Goal: Feedback & Contribution: Leave review/rating

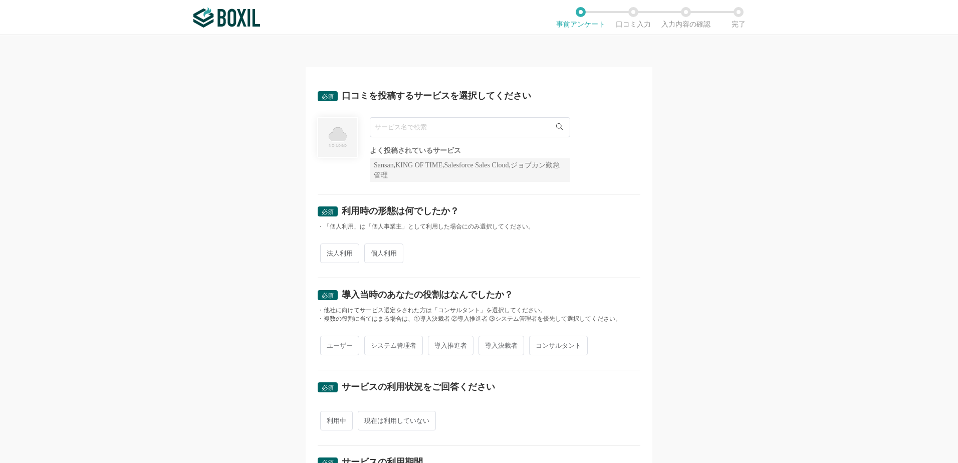
click at [433, 129] on input "text" at bounding box center [470, 127] width 200 height 20
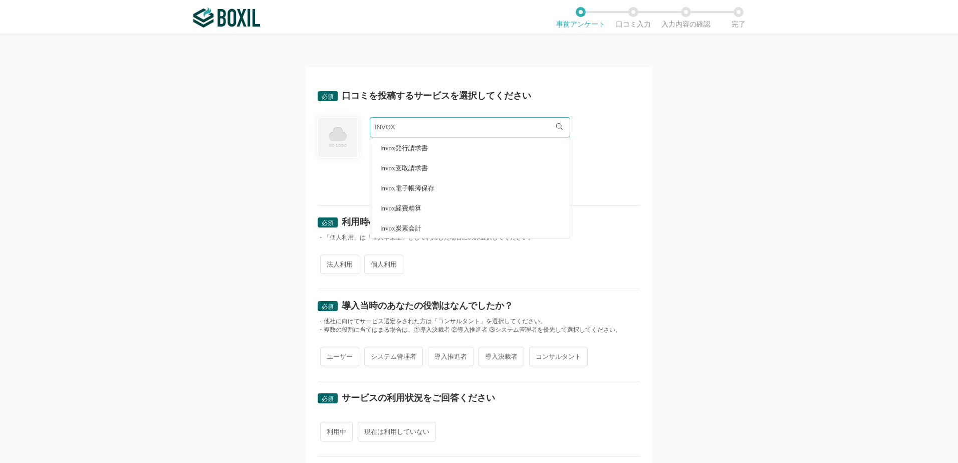
click at [421, 186] on span "invox電子帳簿保存" at bounding box center [407, 188] width 54 height 7
type input "invox電子帳簿保存"
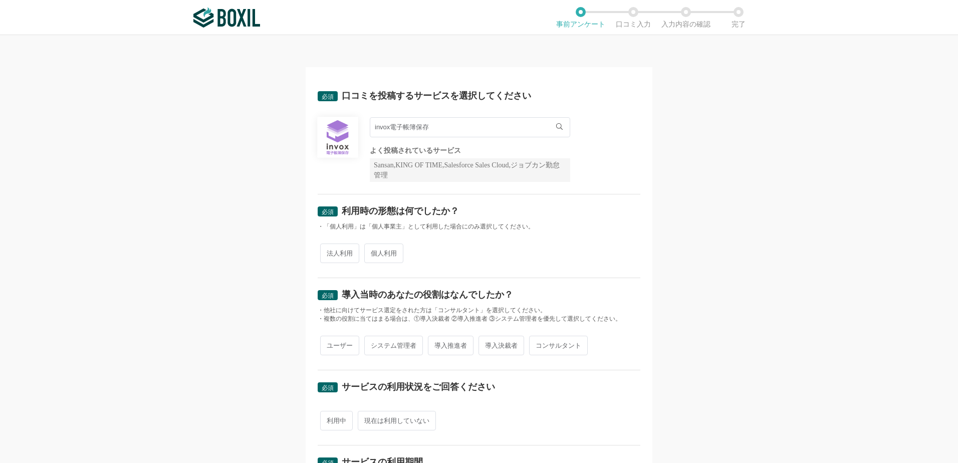
click at [341, 248] on span "法人利用" at bounding box center [339, 253] width 39 height 20
click at [329, 248] on input "法人利用" at bounding box center [326, 248] width 7 height 7
radio input "true"
click at [439, 351] on span "導入推進者" at bounding box center [451, 346] width 46 height 20
click at [437, 344] on input "導入推進者" at bounding box center [433, 340] width 7 height 7
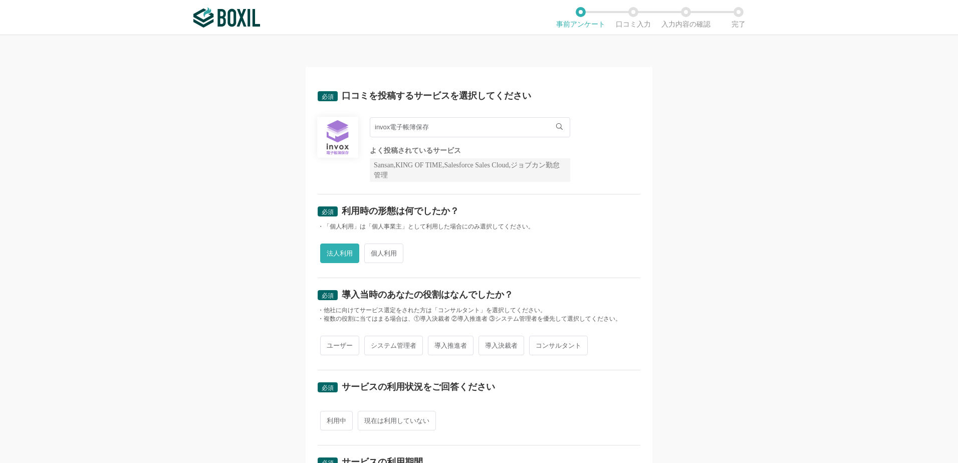
radio input "true"
click at [422, 336] on div "ユーザー システム管理者 導入推進者 導入決裁者 コンサルタント" at bounding box center [479, 345] width 323 height 25
click at [410, 342] on span "システム管理者" at bounding box center [393, 346] width 59 height 20
click at [373, 342] on input "システム管理者" at bounding box center [370, 340] width 7 height 7
radio input "true"
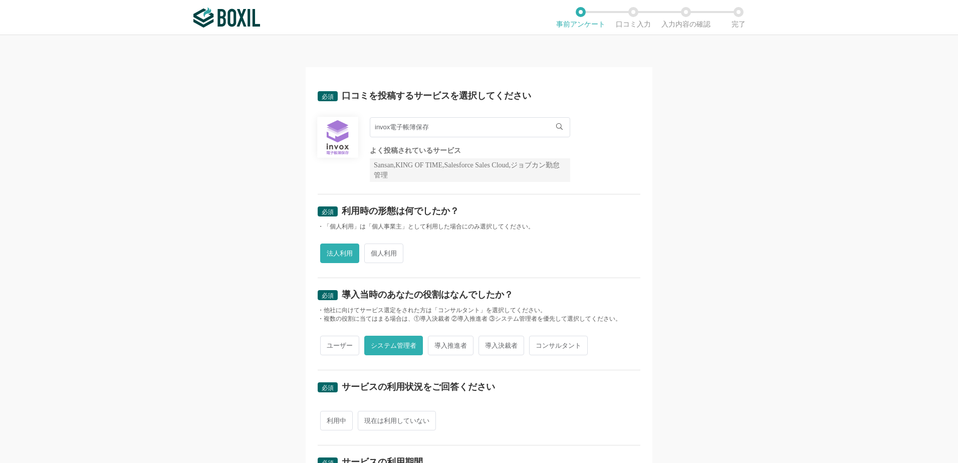
click at [439, 344] on span "導入推進者" at bounding box center [451, 346] width 46 height 20
click at [437, 344] on input "導入推進者" at bounding box center [433, 340] width 7 height 7
radio input "true"
radio input "false"
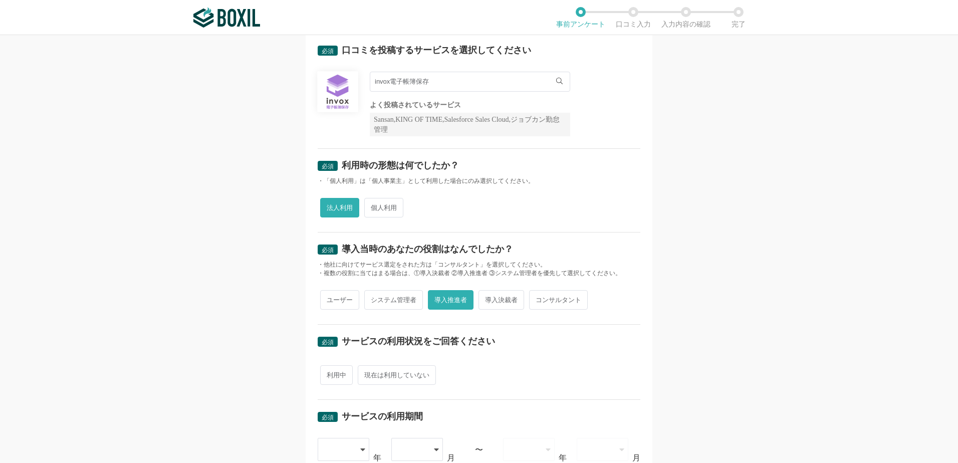
scroll to position [100, 0]
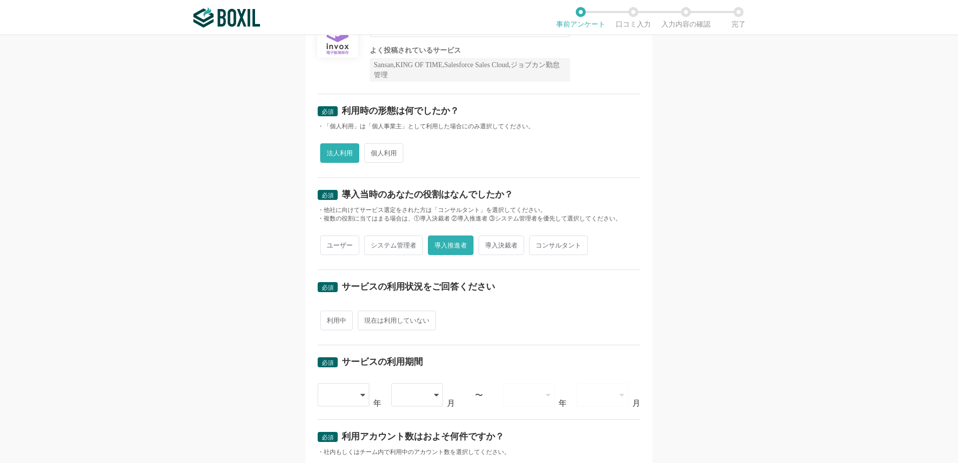
click at [335, 317] on span "利用中" at bounding box center [336, 321] width 33 height 20
click at [329, 317] on input "利用中" at bounding box center [326, 315] width 7 height 7
radio input "true"
click at [364, 395] on div at bounding box center [344, 394] width 53 height 23
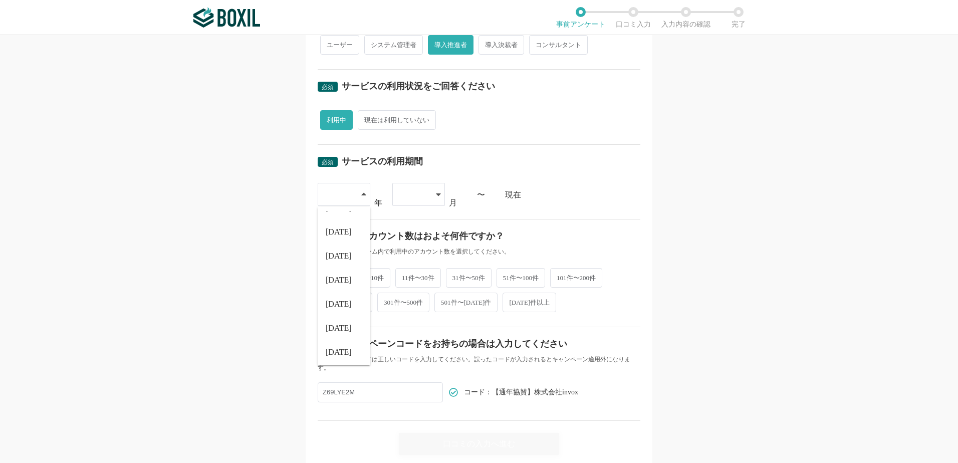
scroll to position [114, 0]
click at [341, 322] on li "[DATE]" at bounding box center [344, 325] width 53 height 24
click at [416, 191] on div at bounding box center [414, 194] width 30 height 22
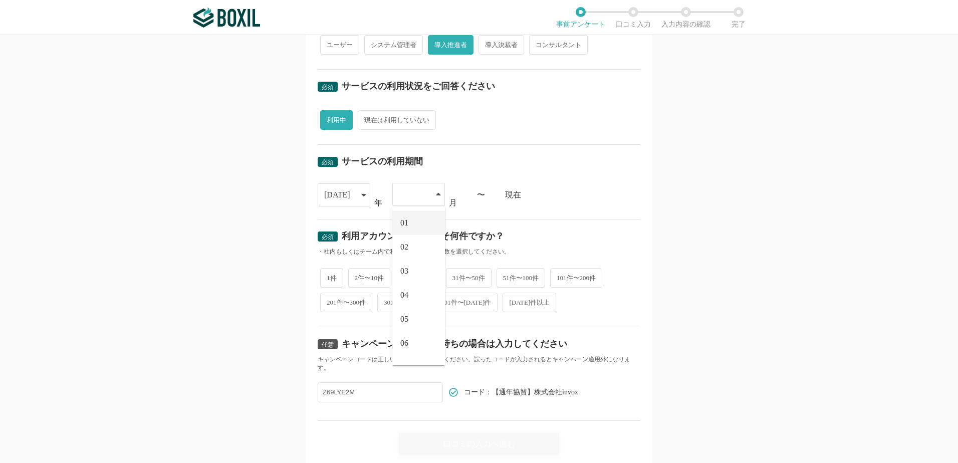
click at [413, 218] on li "01" at bounding box center [418, 223] width 53 height 24
click at [377, 276] on span "2件〜10件" at bounding box center [369, 277] width 43 height 20
click at [357, 275] on input "2件〜10件" at bounding box center [354, 272] width 7 height 7
radio input "true"
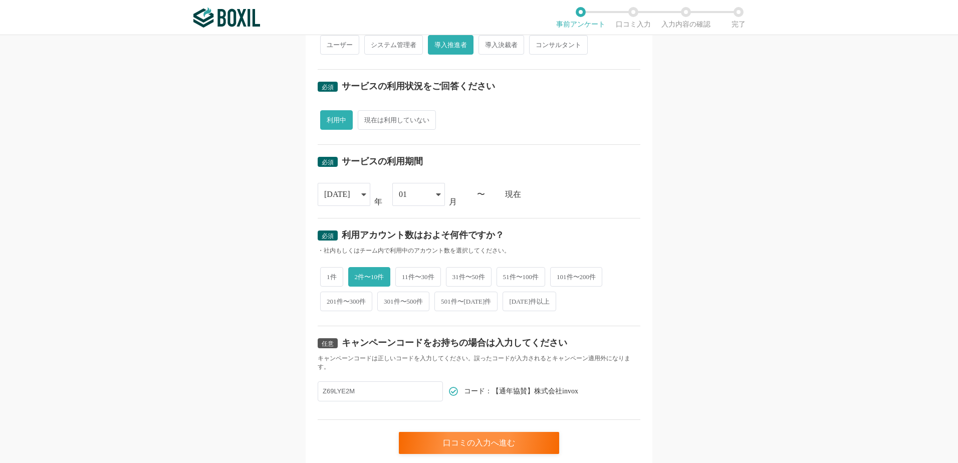
scroll to position [336, 0]
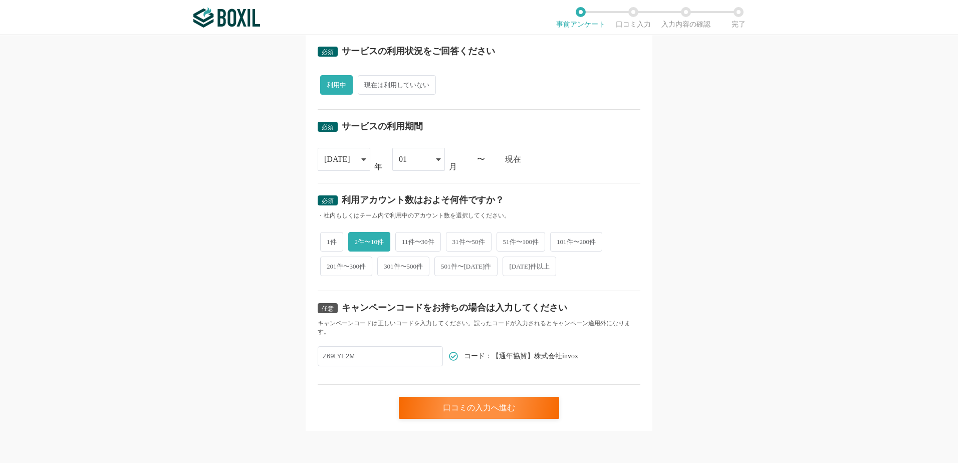
click at [518, 423] on div "必須 口コミを投稿するサービスを選択してください invox電子帳簿保存 invox電子帳簿保存 よく投稿されているサービス Sansan,KING OF T…" at bounding box center [479, 80] width 347 height 699
click at [514, 415] on div "口コミの入力へ進む" at bounding box center [479, 408] width 160 height 22
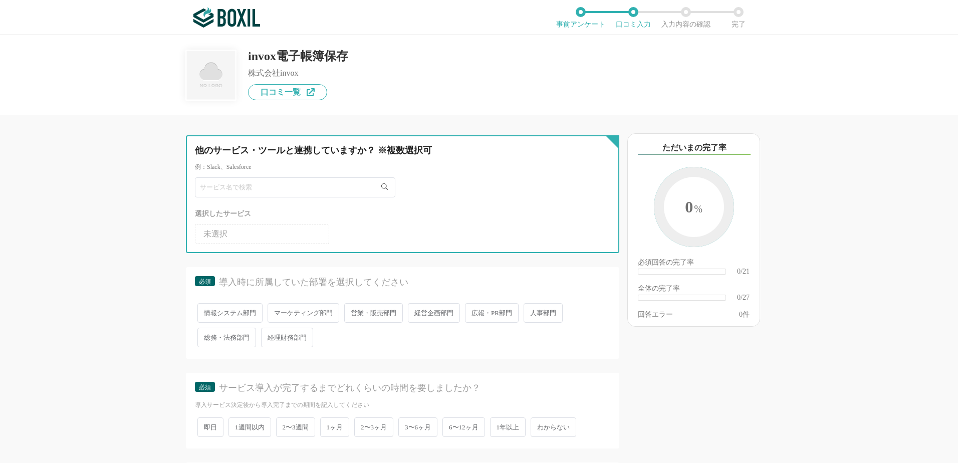
click at [313, 181] on input "text" at bounding box center [295, 187] width 200 height 20
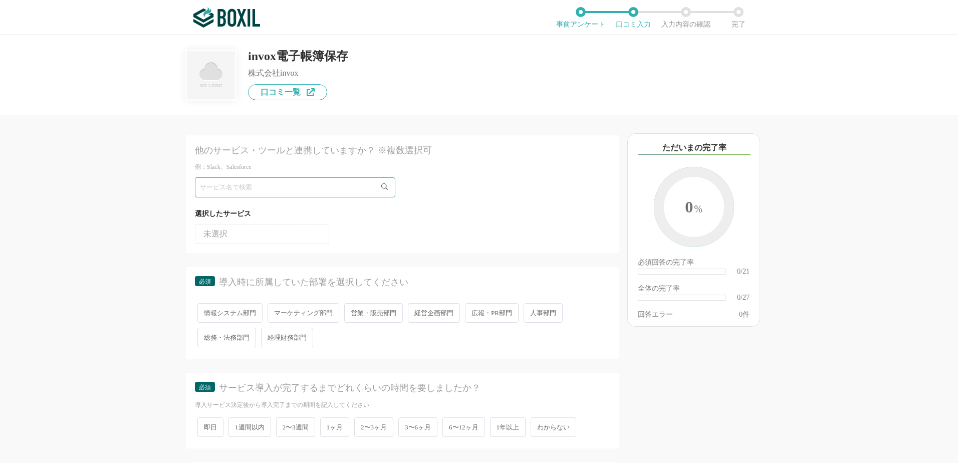
click at [97, 283] on div "他のサービス・ツールと連携していますか？ ※複数選択可 例：Slack、Salesforce 選択したサービス 未選択 必須 導入時に所属していた部署を選択し…" at bounding box center [479, 249] width 958 height 428
click at [300, 344] on span "経理財務部門" at bounding box center [287, 338] width 52 height 20
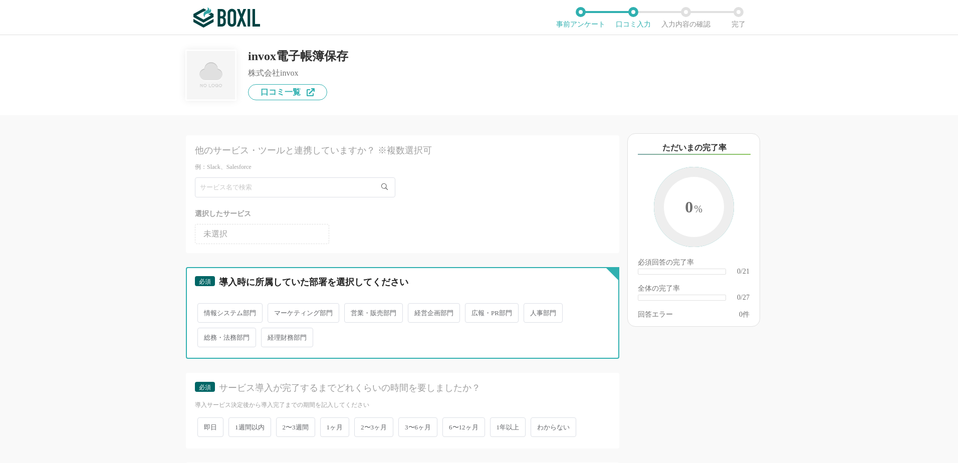
click at [270, 336] on input "経理財務部門" at bounding box center [267, 332] width 7 height 7
radio input "true"
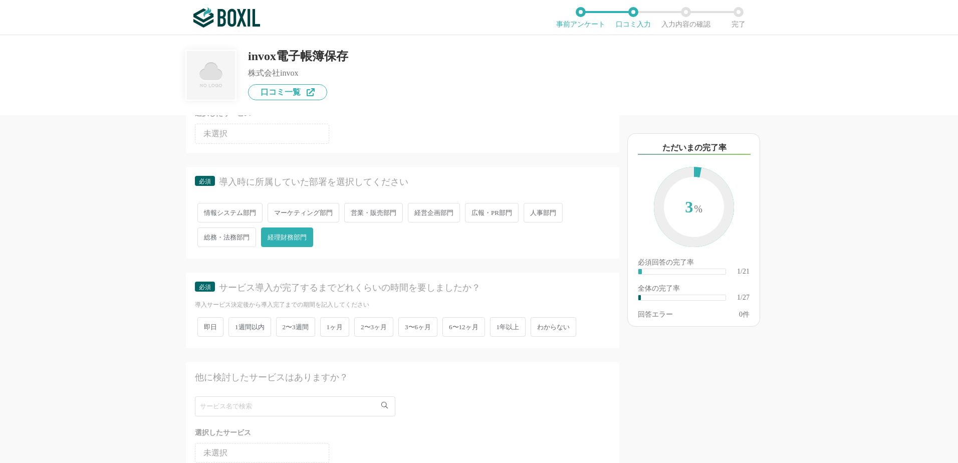
click at [361, 332] on span "2〜3ヶ月" at bounding box center [373, 327] width 39 height 20
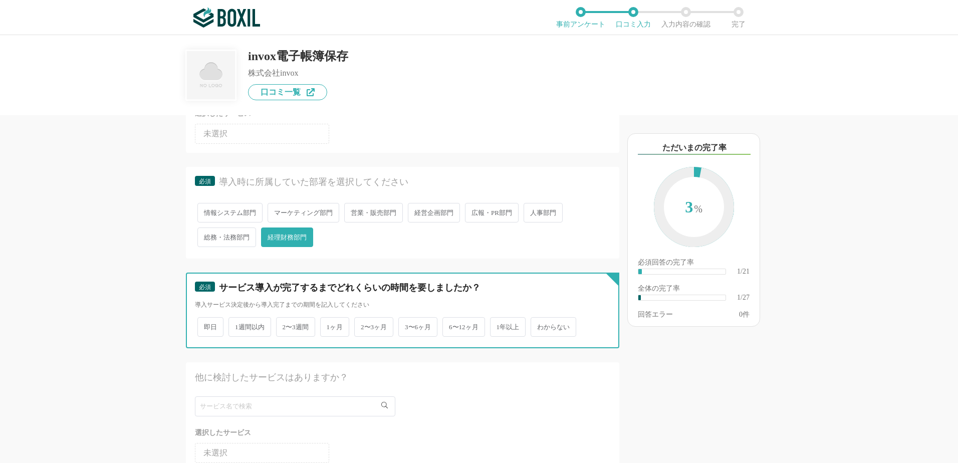
click at [361, 325] on input "2〜3ヶ月" at bounding box center [360, 322] width 7 height 7
radio input "true"
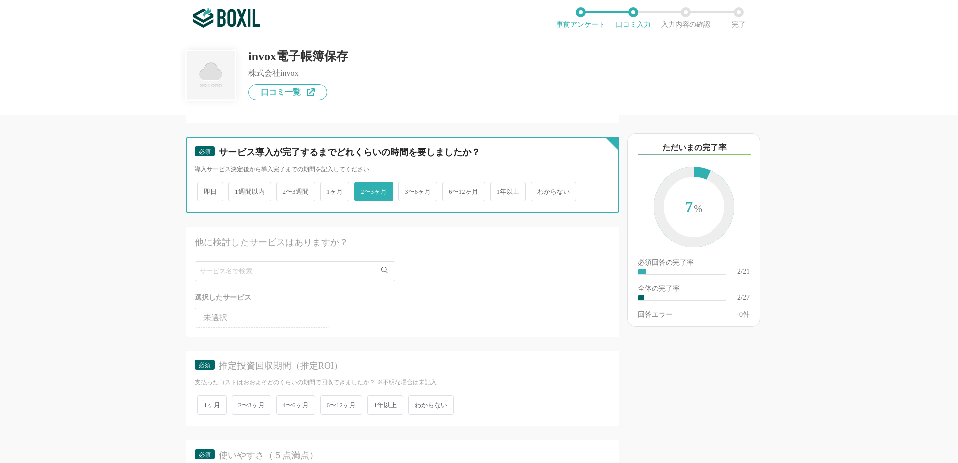
scroll to position [251, 0]
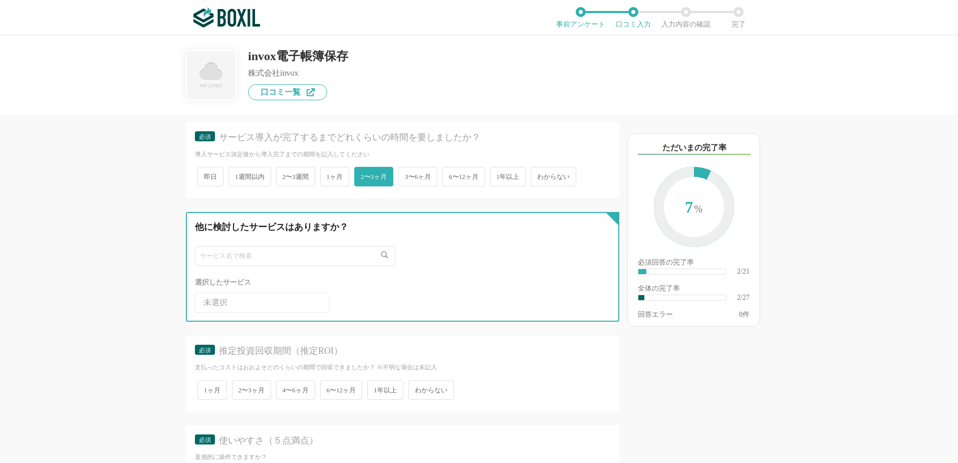
click at [278, 255] on input "text" at bounding box center [295, 256] width 200 height 20
type input "び"
type input "bill"
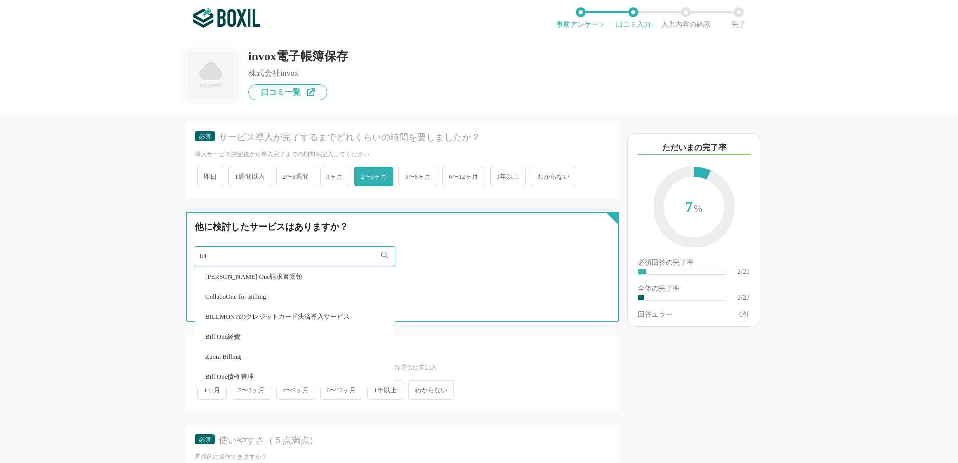
scroll to position [301, 0]
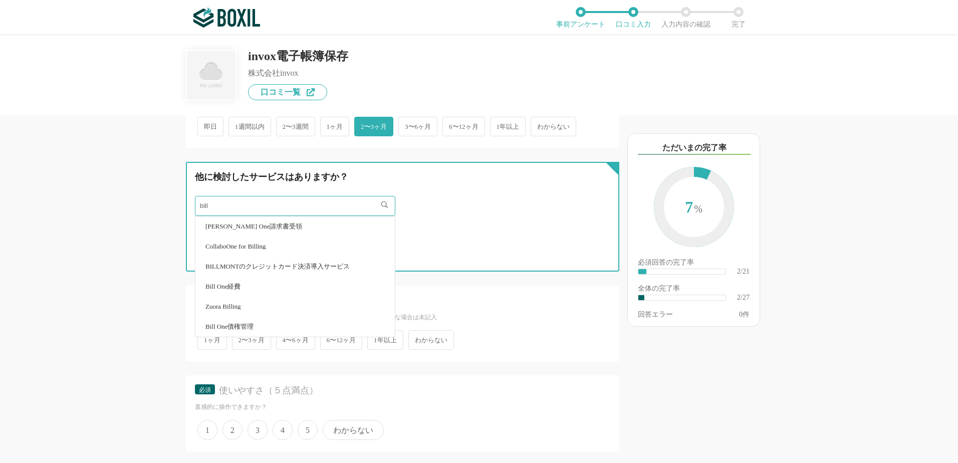
drag, startPoint x: 218, startPoint y: 204, endPoint x: 157, endPoint y: 203, distance: 61.1
click at [157, 203] on div "他のサービス・ツールと連携していますか？ ※複数選択可 例：Slack、Salesforce 選択したサービス 未選択 必須 導入時に所属していた部署を選択し…" at bounding box center [368, 289] width 501 height 348
type input "楽楽"
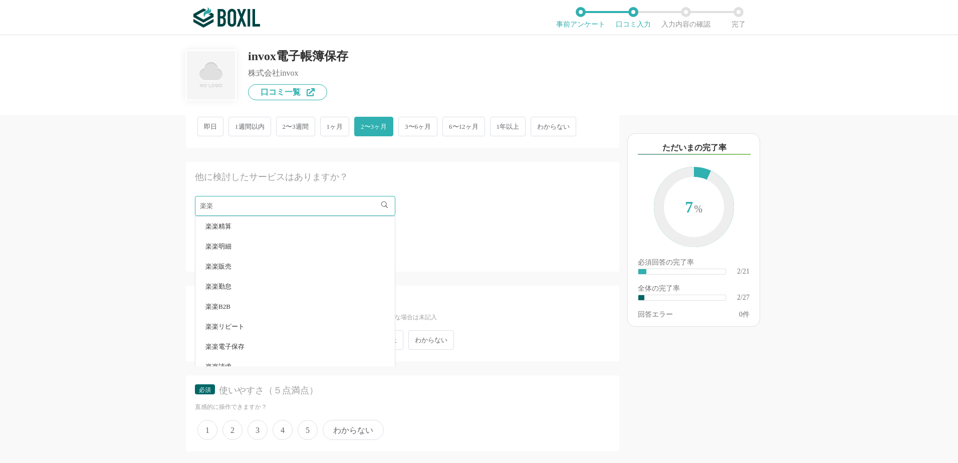
click at [222, 344] on span "楽楽電子保存" at bounding box center [224, 346] width 39 height 7
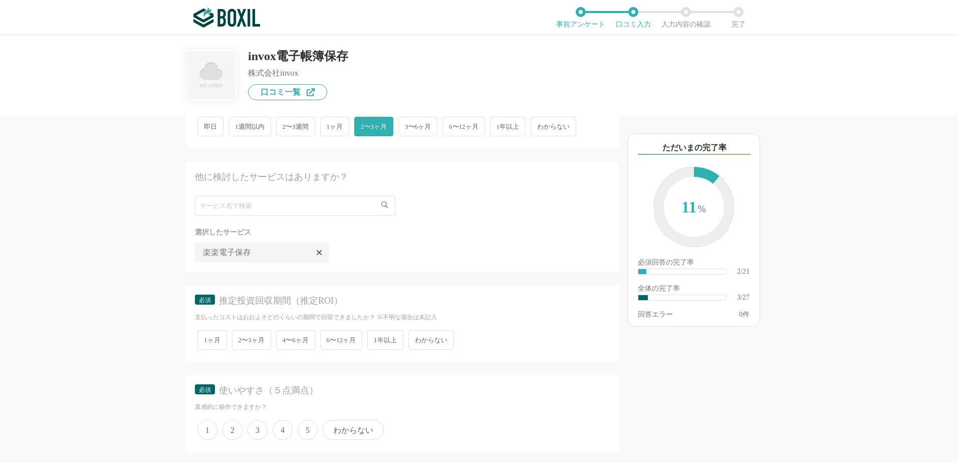
click at [316, 252] on div at bounding box center [319, 252] width 15 height 15
click at [439, 339] on span "わからない" at bounding box center [431, 340] width 46 height 20
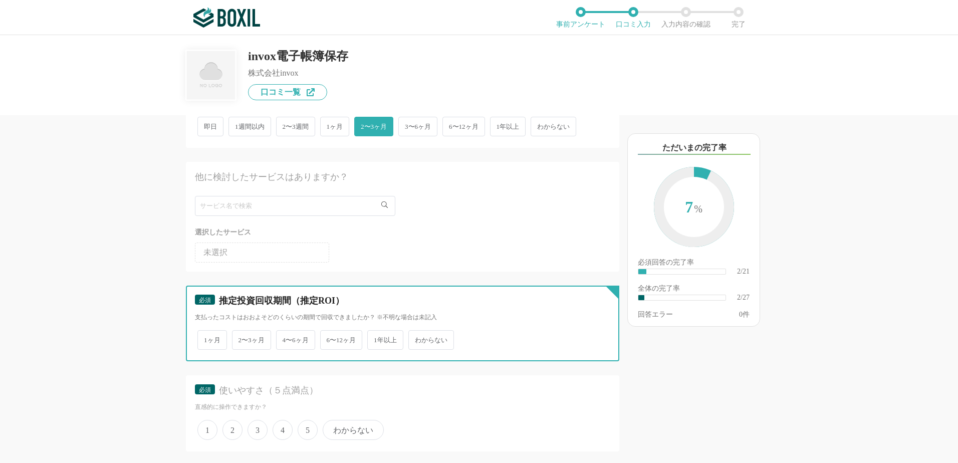
click at [417, 338] on input "わからない" at bounding box center [414, 335] width 7 height 7
radio input "true"
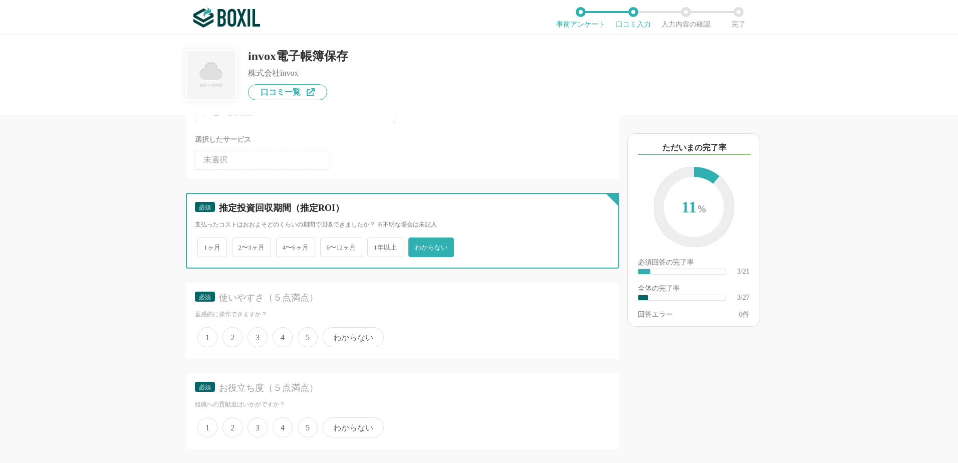
scroll to position [401, 0]
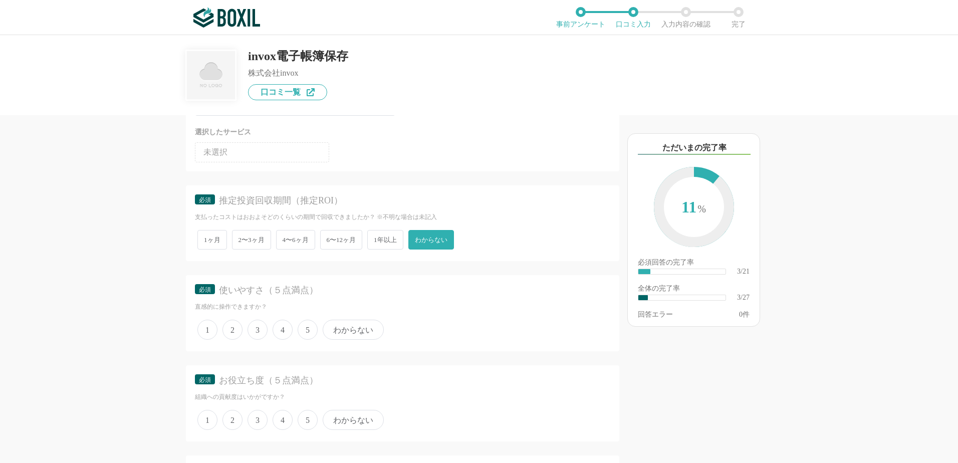
click at [305, 331] on span "5" at bounding box center [308, 330] width 20 height 20
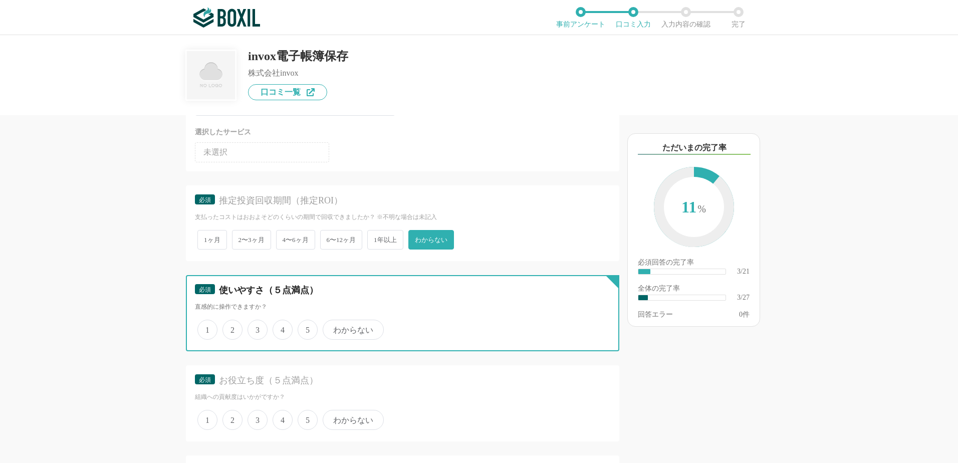
click at [305, 328] on input "5" at bounding box center [303, 324] width 7 height 7
radio input "true"
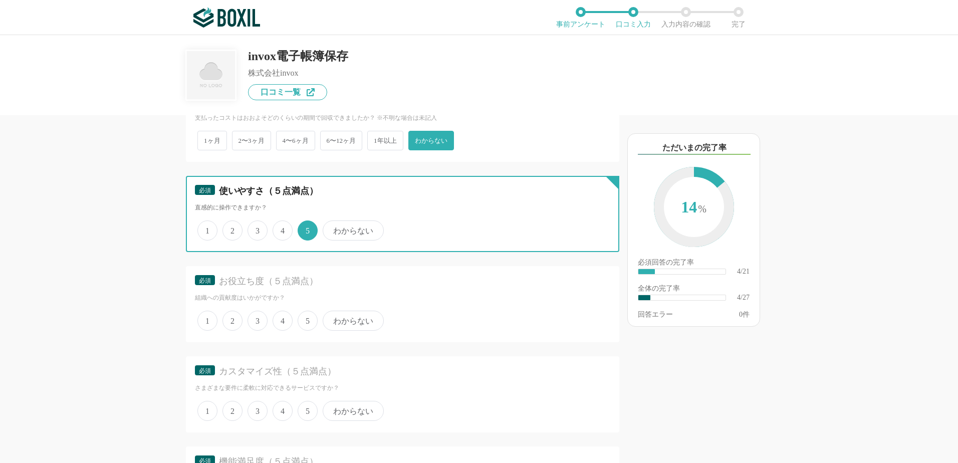
scroll to position [501, 0]
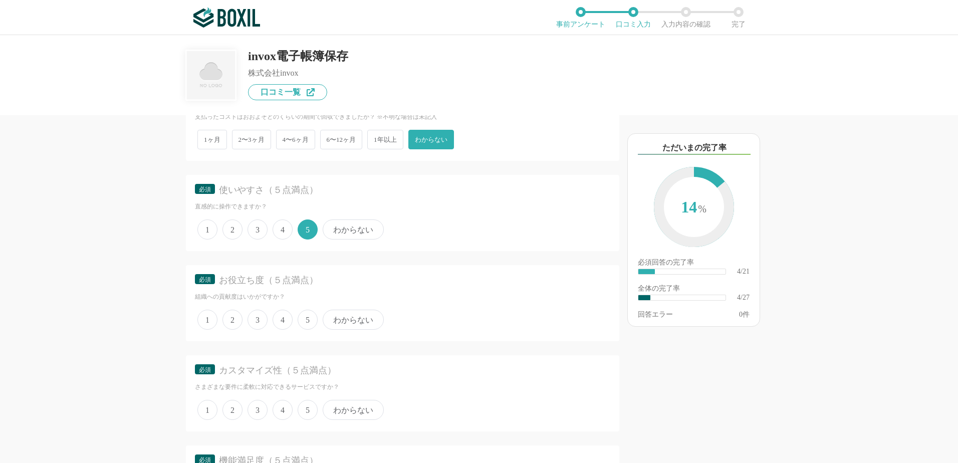
click at [304, 326] on span "5" at bounding box center [308, 320] width 20 height 20
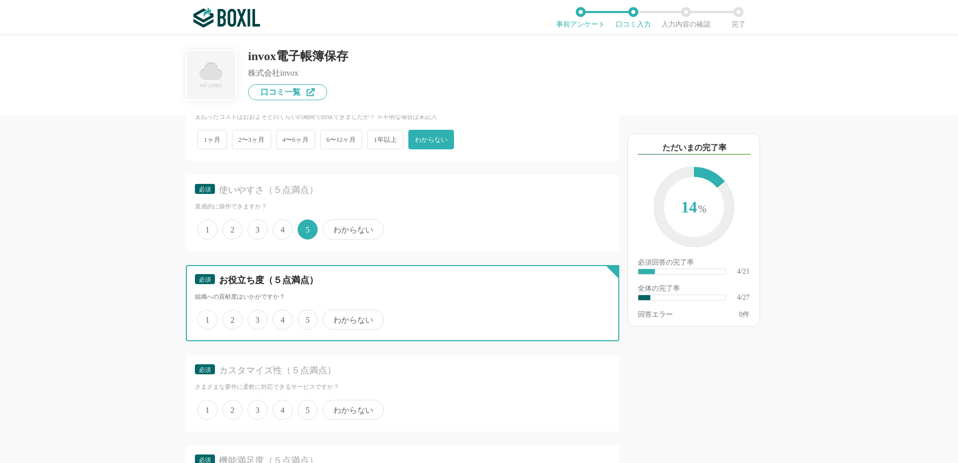
click at [304, 318] on input "5" at bounding box center [303, 314] width 7 height 7
radio input "true"
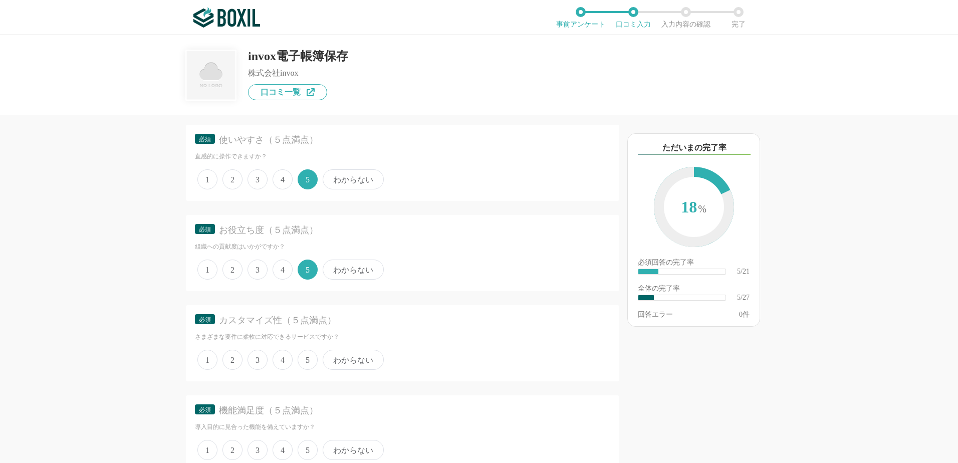
click at [260, 359] on span "3" at bounding box center [257, 360] width 20 height 20
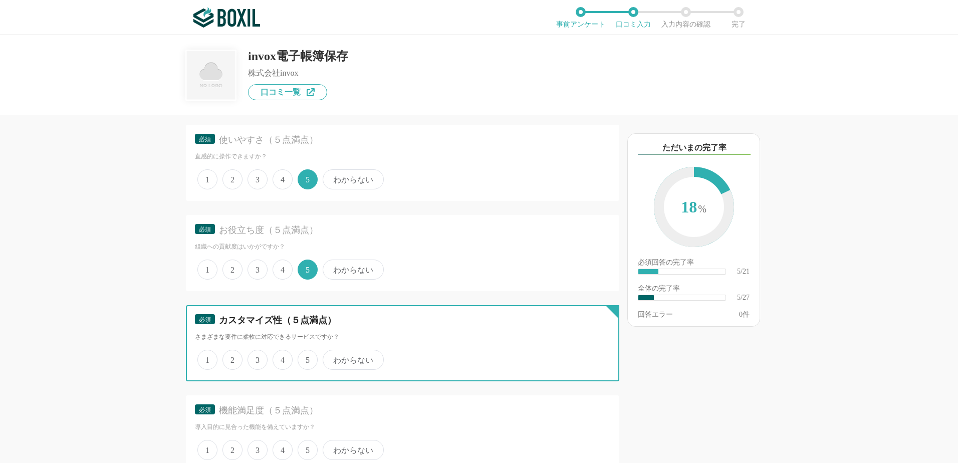
click at [257, 358] on input "3" at bounding box center [253, 354] width 7 height 7
radio input "true"
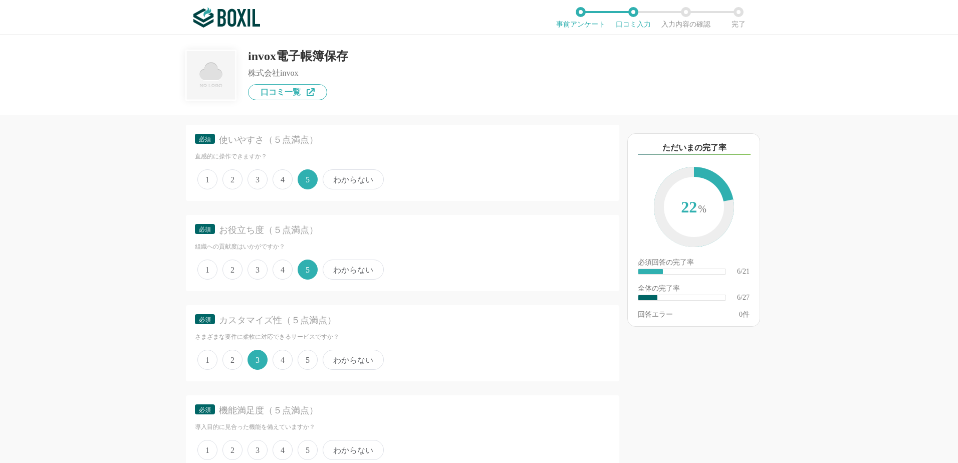
click at [289, 359] on span "4" at bounding box center [283, 360] width 20 height 20
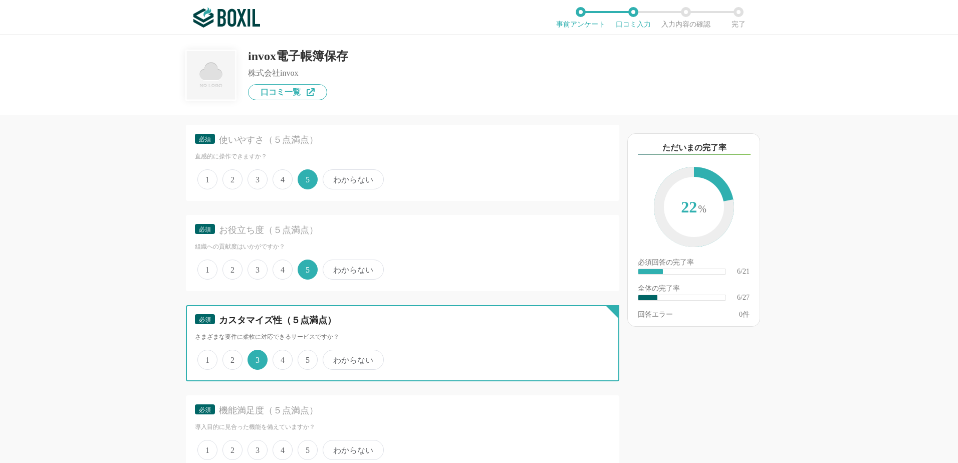
click at [282, 358] on input "4" at bounding box center [278, 354] width 7 height 7
radio input "true"
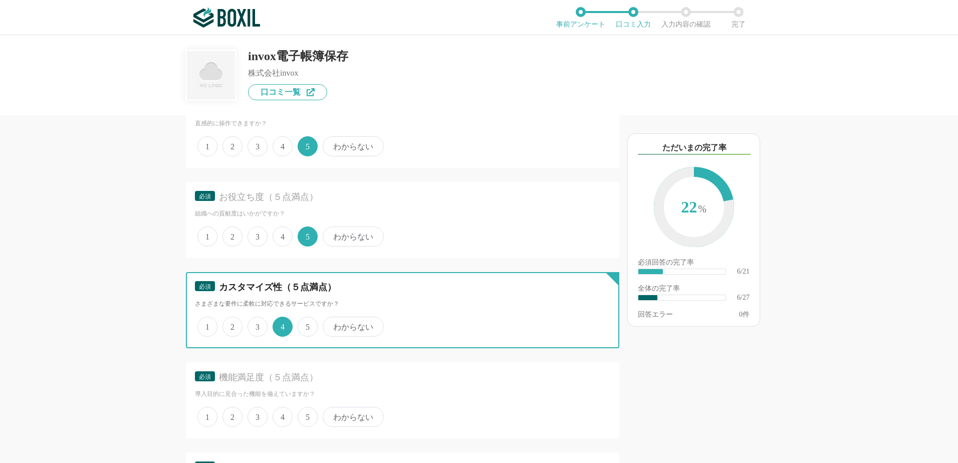
scroll to position [601, 0]
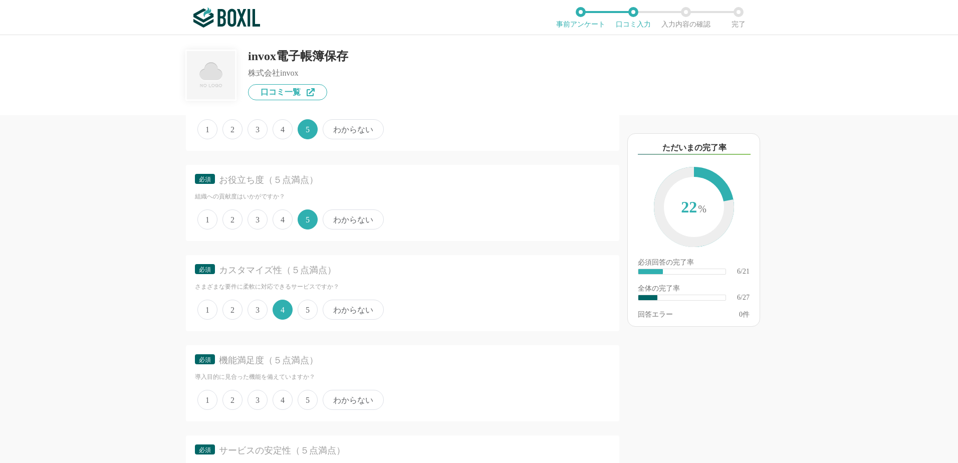
click at [255, 314] on span "3" at bounding box center [257, 310] width 20 height 20
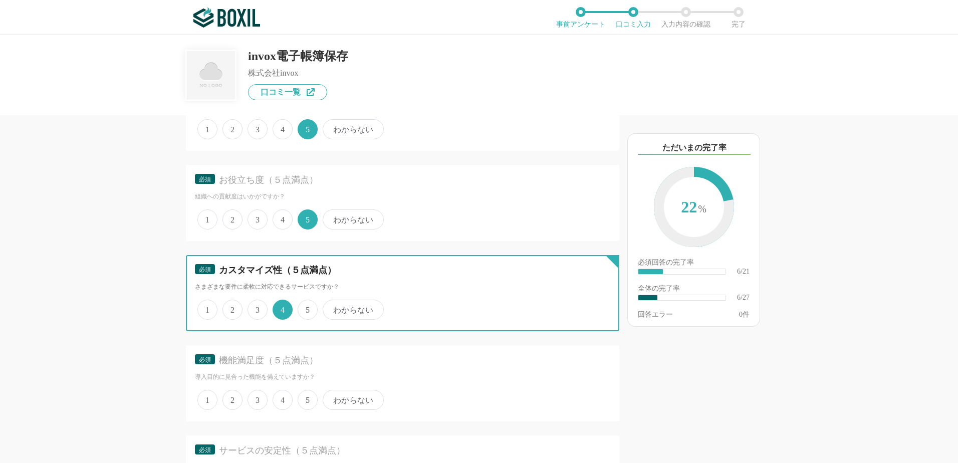
click at [255, 308] on input "3" at bounding box center [253, 304] width 7 height 7
radio input "true"
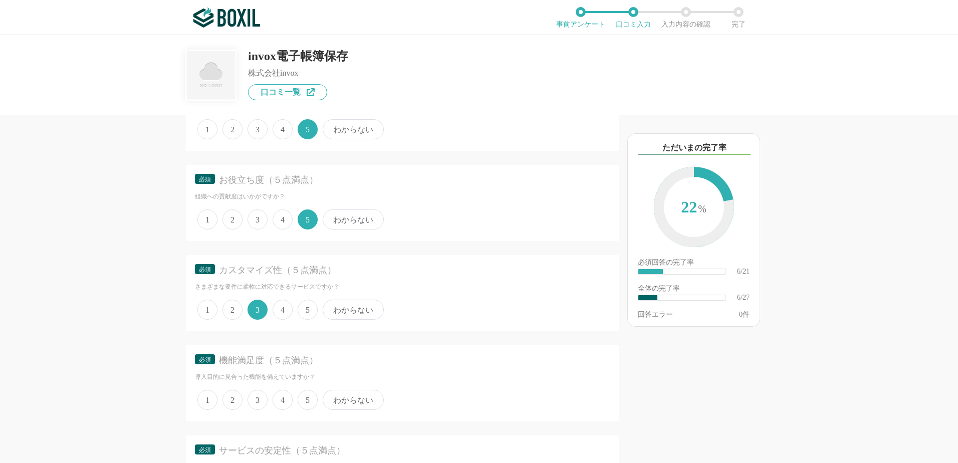
drag, startPoint x: 289, startPoint y: 399, endPoint x: 301, endPoint y: 409, distance: 15.7
click at [289, 399] on span "4" at bounding box center [283, 400] width 20 height 20
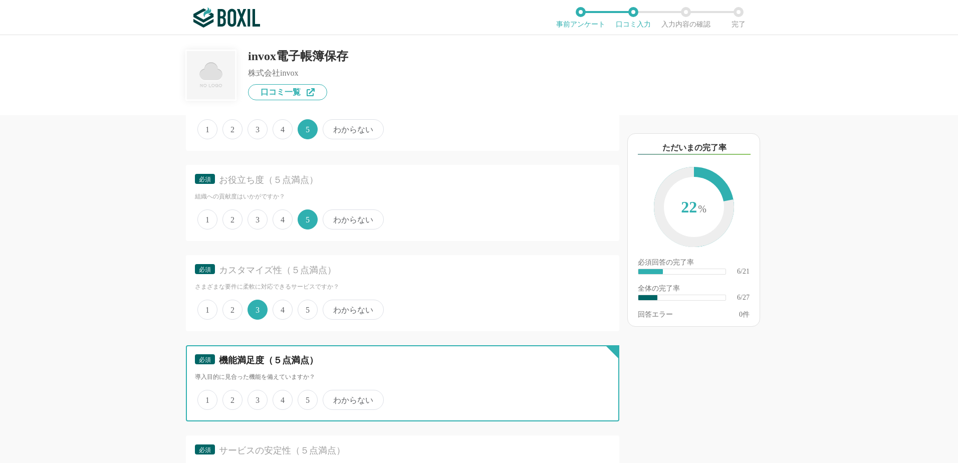
click at [282, 398] on input "4" at bounding box center [278, 394] width 7 height 7
radio input "true"
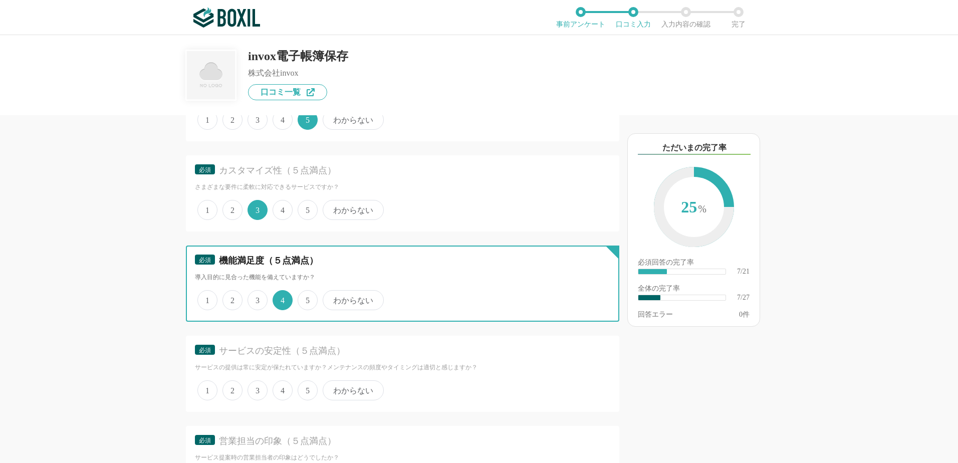
scroll to position [701, 0]
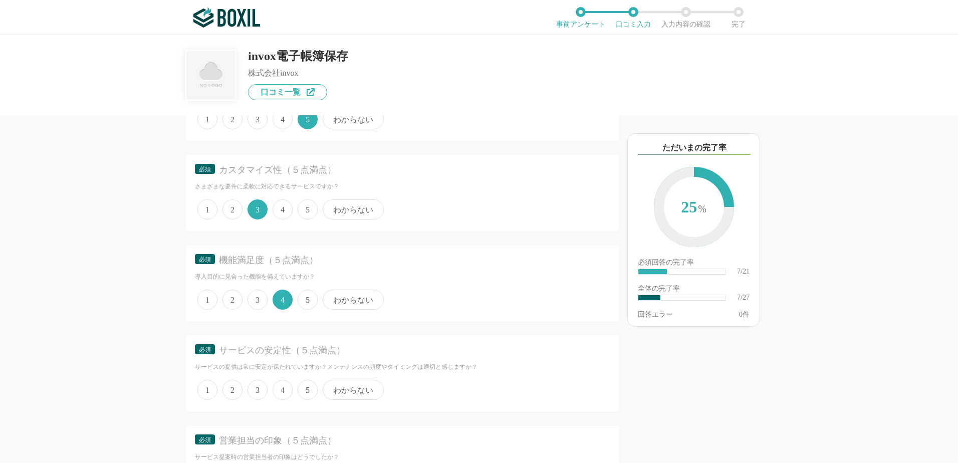
click at [308, 393] on span "5" at bounding box center [308, 390] width 20 height 20
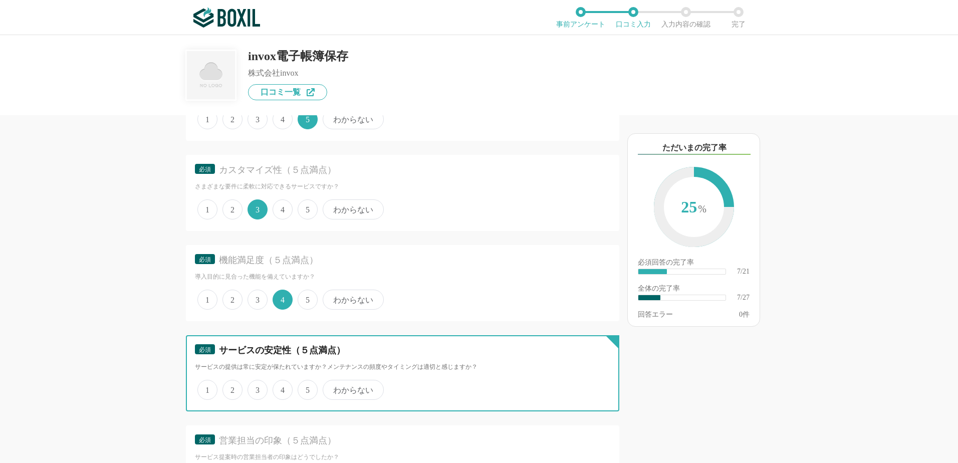
click at [307, 388] on input "5" at bounding box center [303, 384] width 7 height 7
radio input "true"
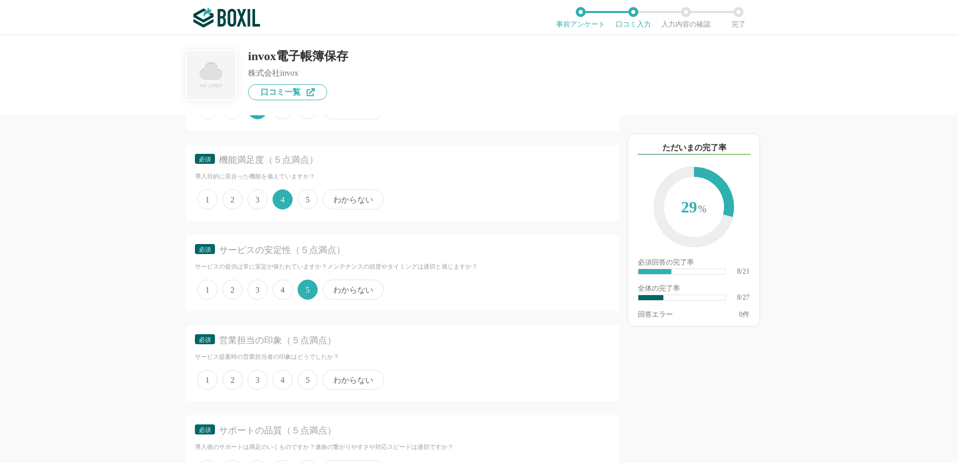
click at [309, 378] on span "5" at bounding box center [308, 380] width 20 height 20
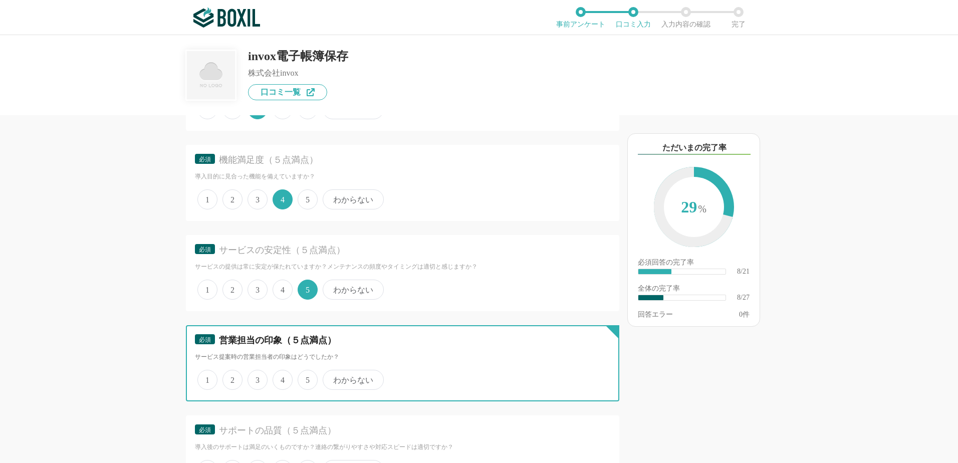
click at [307, 378] on input "5" at bounding box center [303, 374] width 7 height 7
radio input "true"
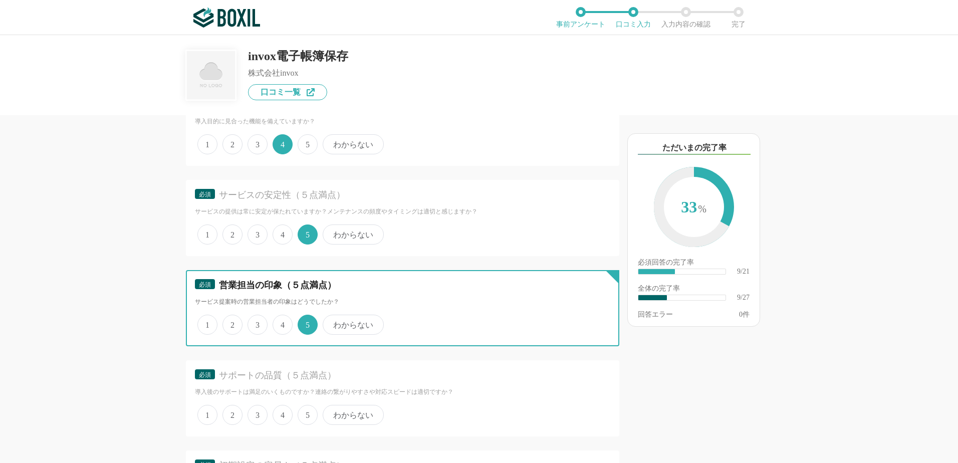
scroll to position [902, 0]
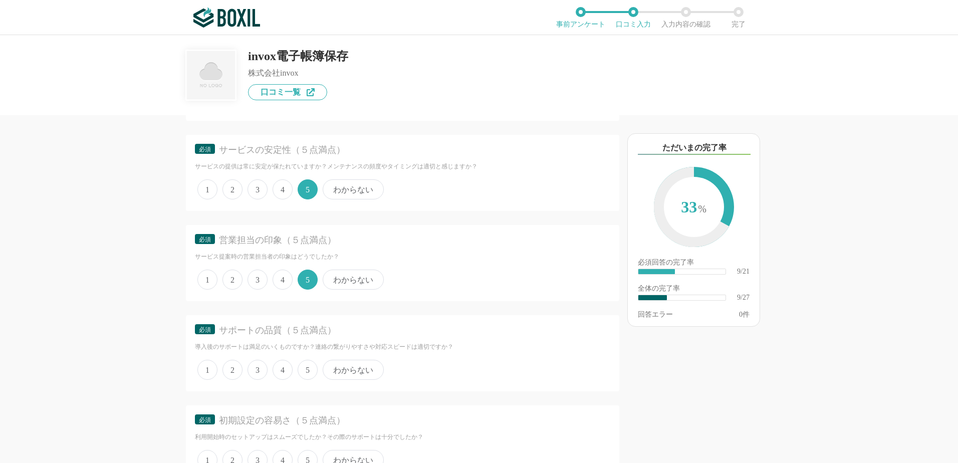
click at [310, 368] on span "5" at bounding box center [308, 370] width 20 height 20
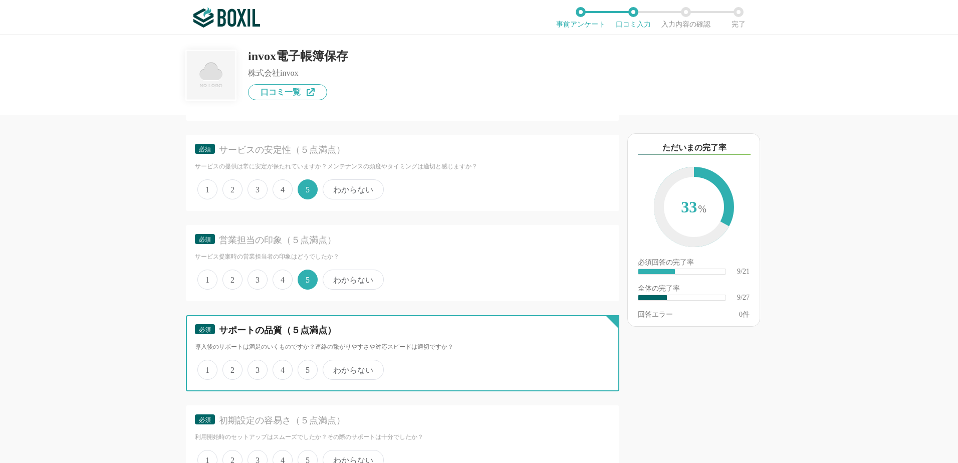
click at [307, 368] on input "5" at bounding box center [303, 364] width 7 height 7
radio input "true"
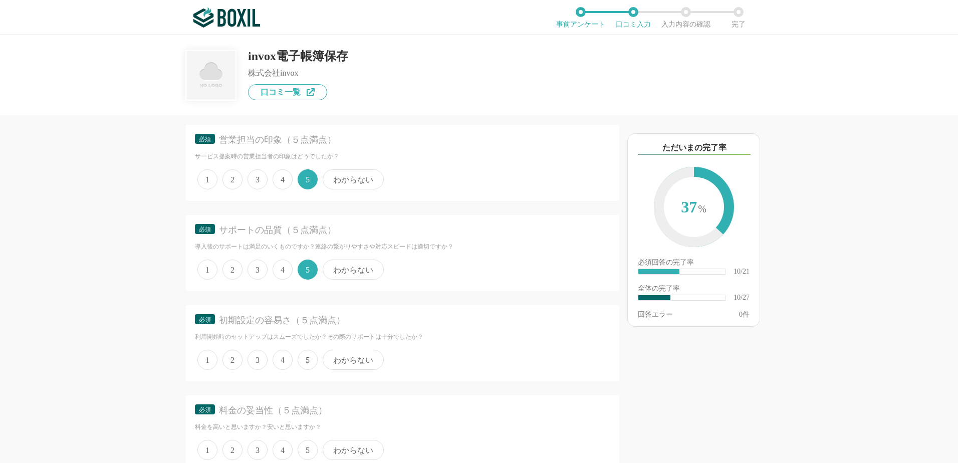
click at [307, 361] on span "5" at bounding box center [308, 360] width 20 height 20
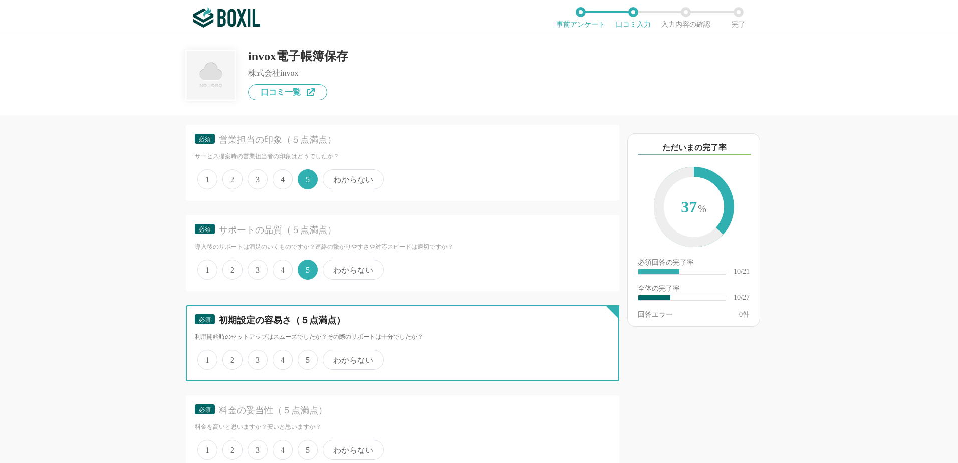
click at [307, 358] on input "5" at bounding box center [303, 354] width 7 height 7
radio input "true"
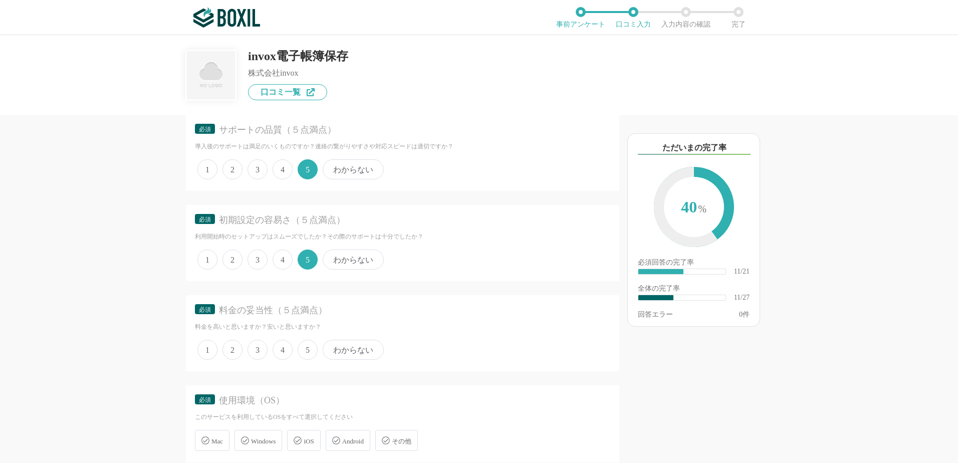
click at [302, 356] on span "5" at bounding box center [308, 350] width 20 height 20
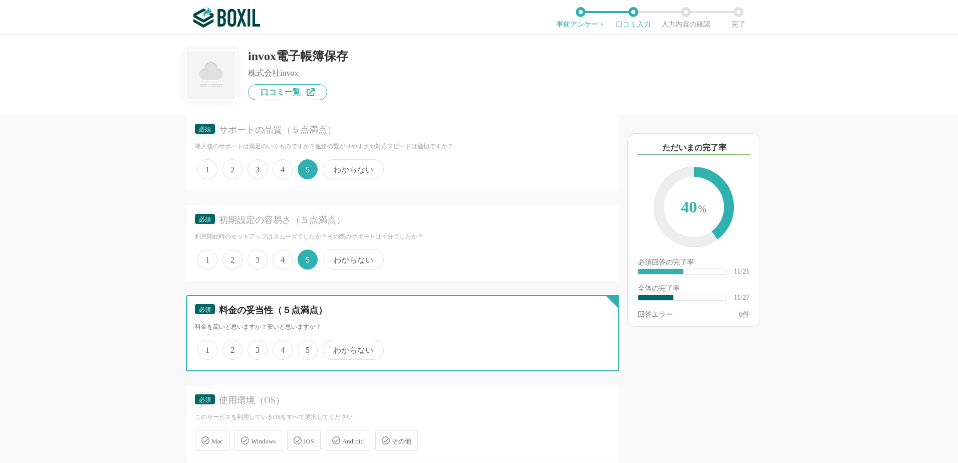
click at [302, 348] on input "5" at bounding box center [303, 344] width 7 height 7
radio input "true"
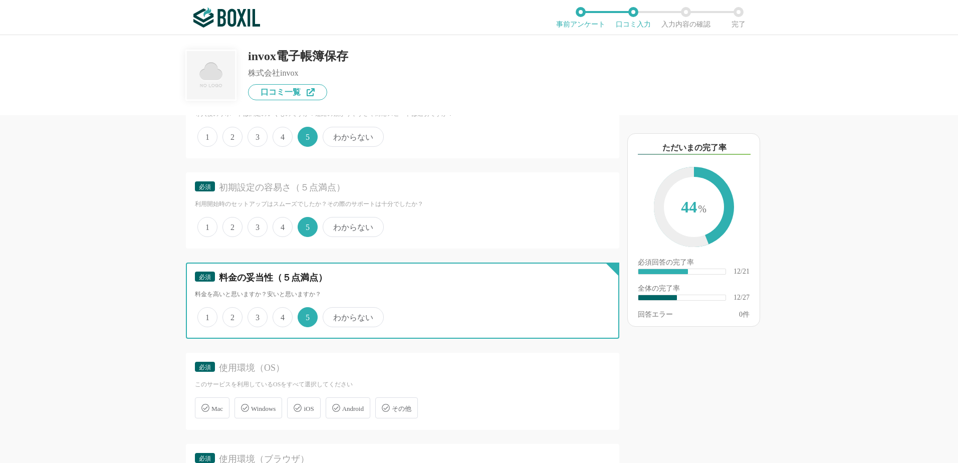
scroll to position [1152, 0]
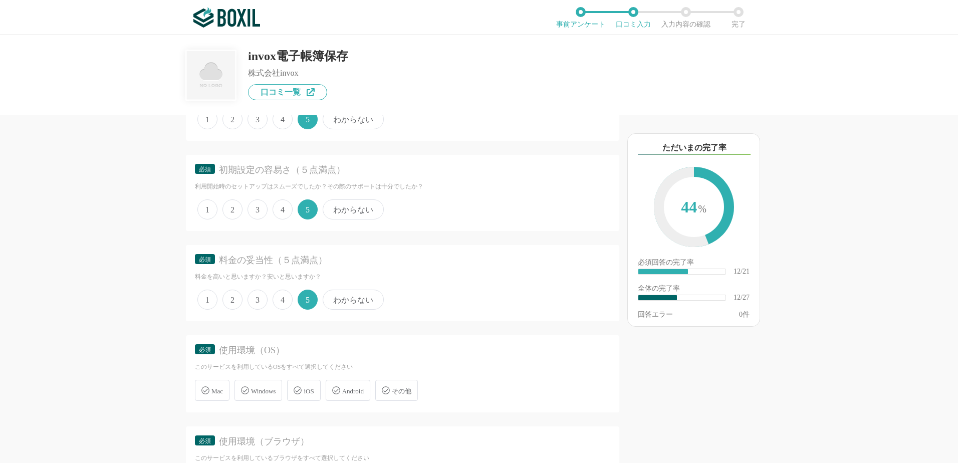
click at [276, 387] on span "Windows" at bounding box center [263, 391] width 25 height 8
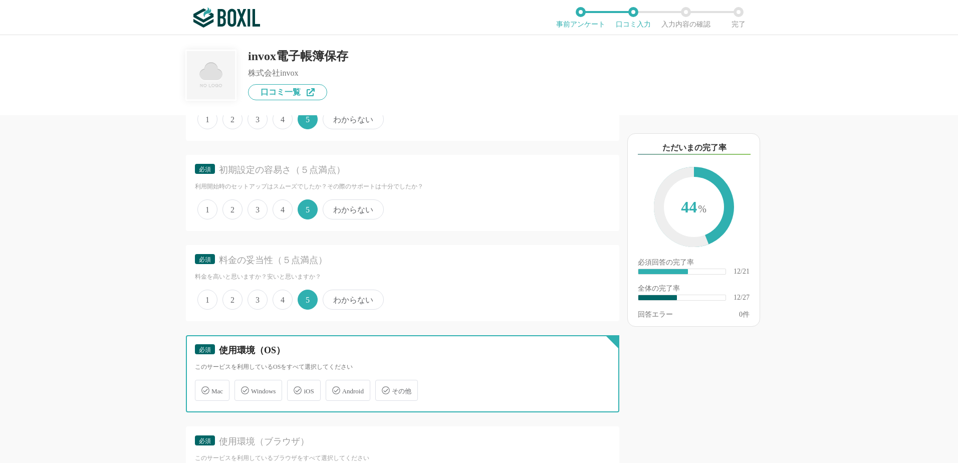
click at [243, 386] on input "Windows" at bounding box center [239, 384] width 7 height 7
checkbox input "true"
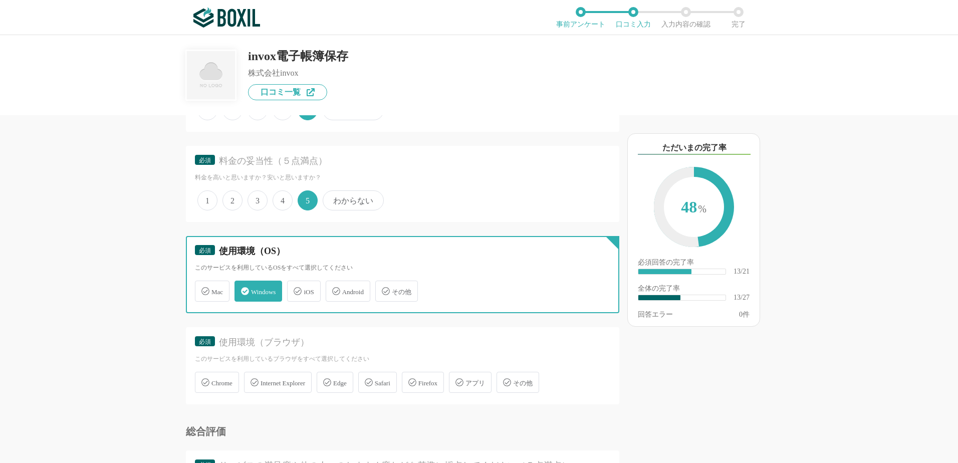
scroll to position [1253, 0]
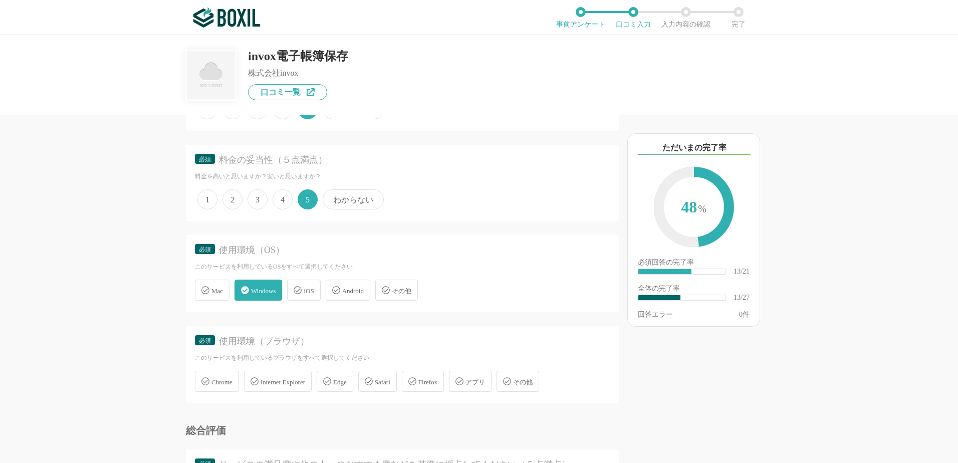
click at [347, 378] on span "Edge" at bounding box center [340, 382] width 14 height 8
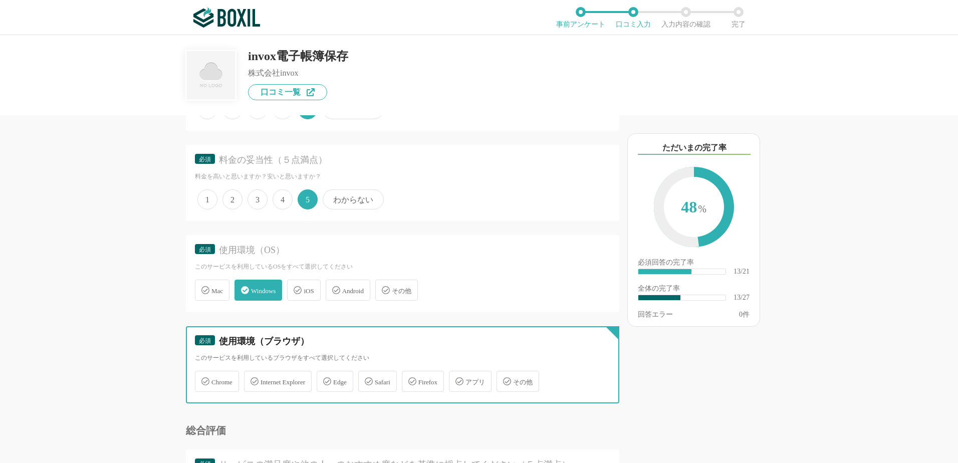
click at [325, 376] on input "Edge" at bounding box center [322, 375] width 7 height 7
checkbox input "true"
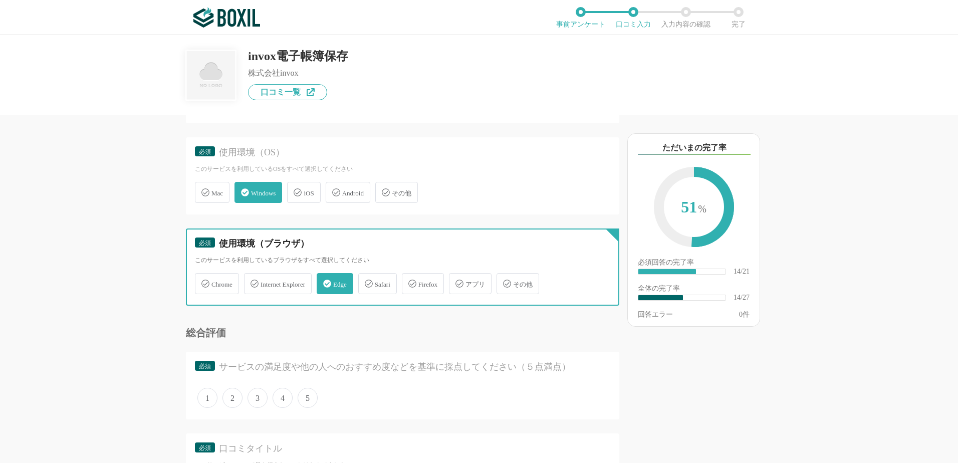
scroll to position [1353, 0]
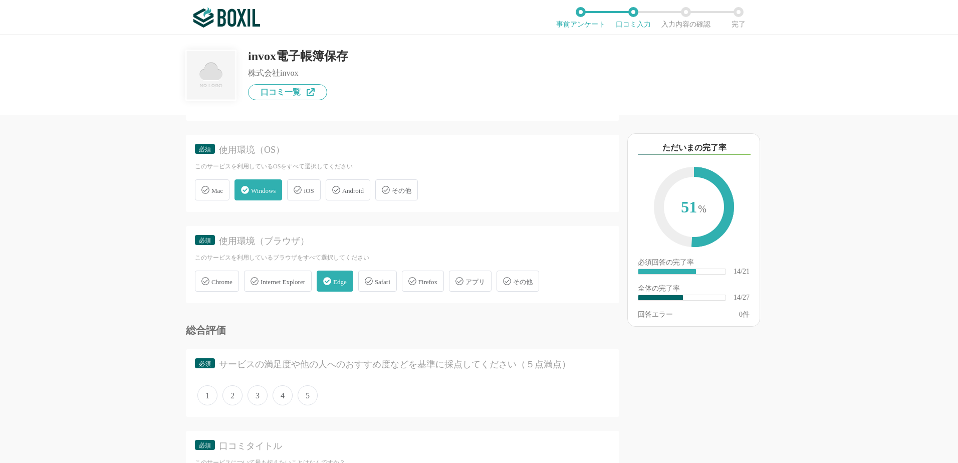
click at [305, 399] on span "5" at bounding box center [308, 395] width 20 height 20
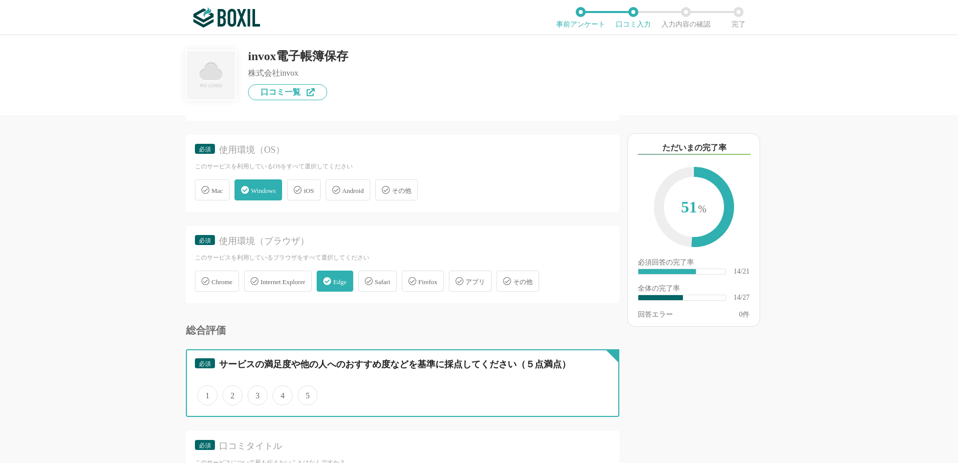
click at [305, 393] on input "5" at bounding box center [303, 390] width 7 height 7
radio input "true"
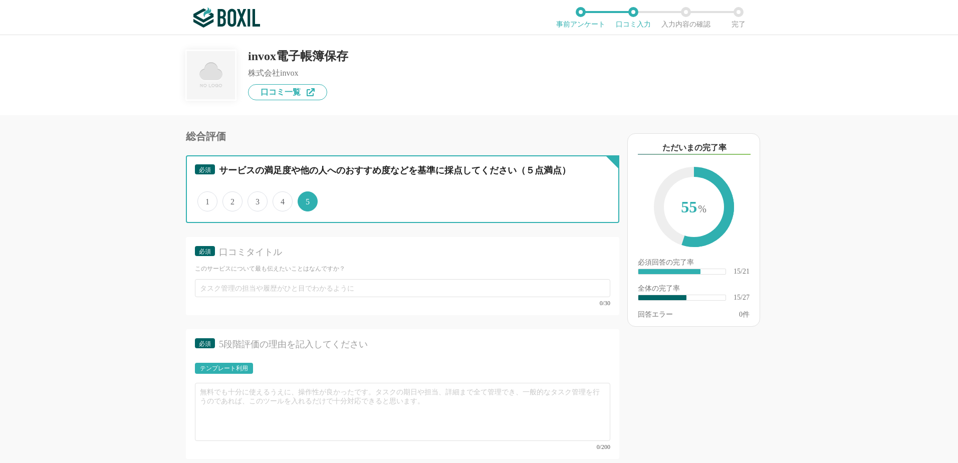
scroll to position [1553, 0]
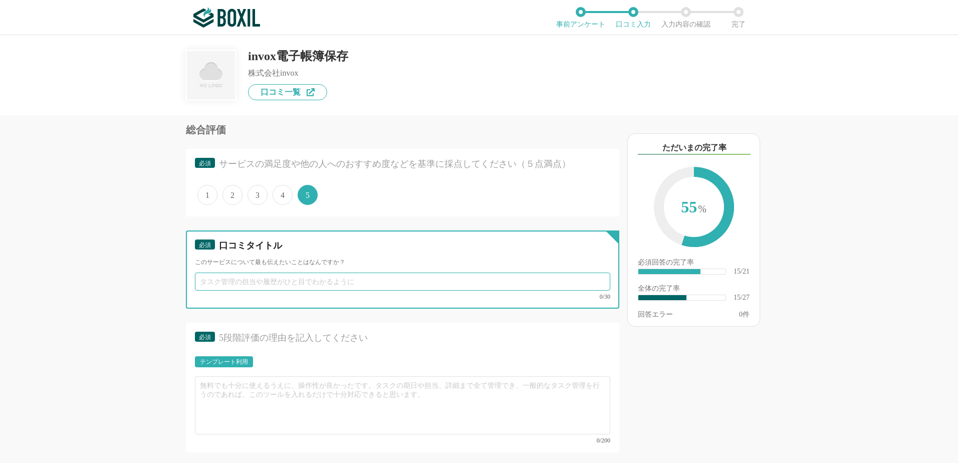
click at [315, 283] on input "text" at bounding box center [402, 282] width 415 height 18
type input "で"
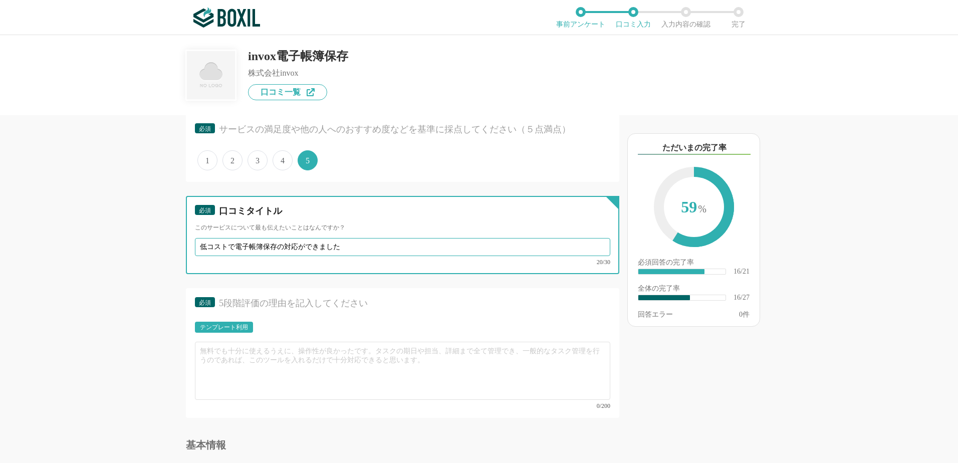
scroll to position [1603, 0]
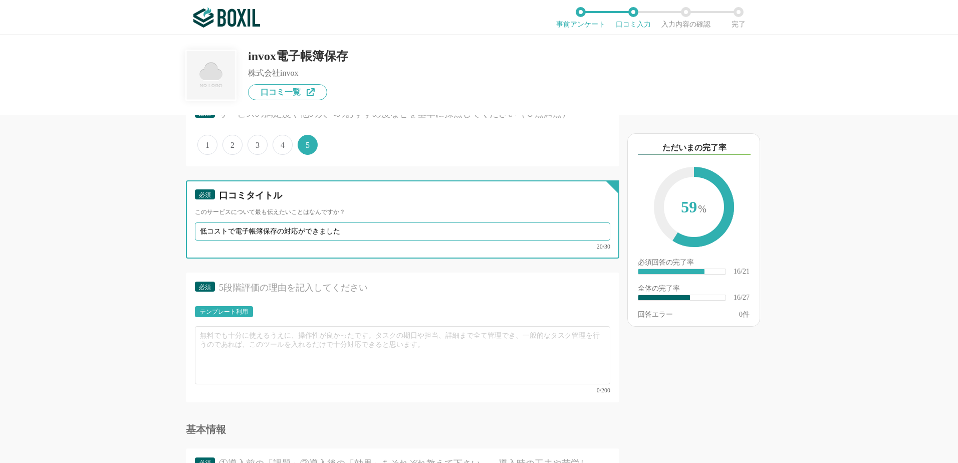
type input "低コストで電子帳簿保存の対応ができました"
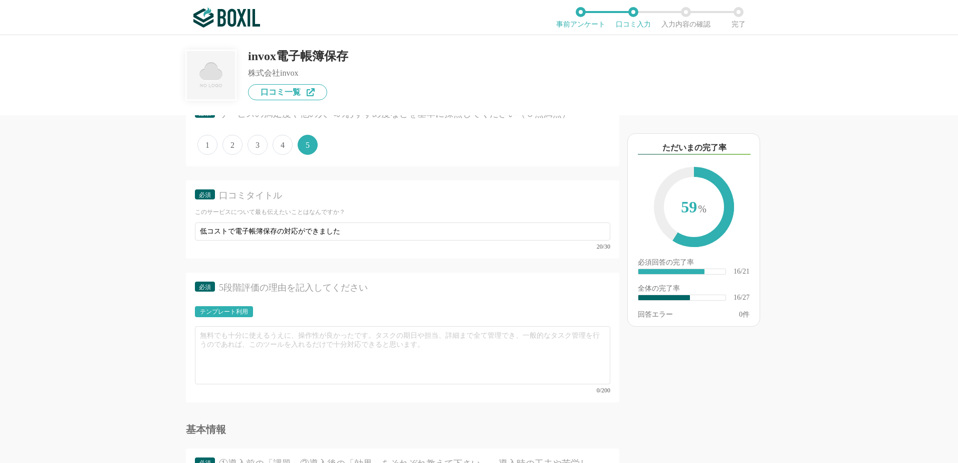
click at [230, 311] on div "テンプレート利用" at bounding box center [224, 312] width 48 height 6
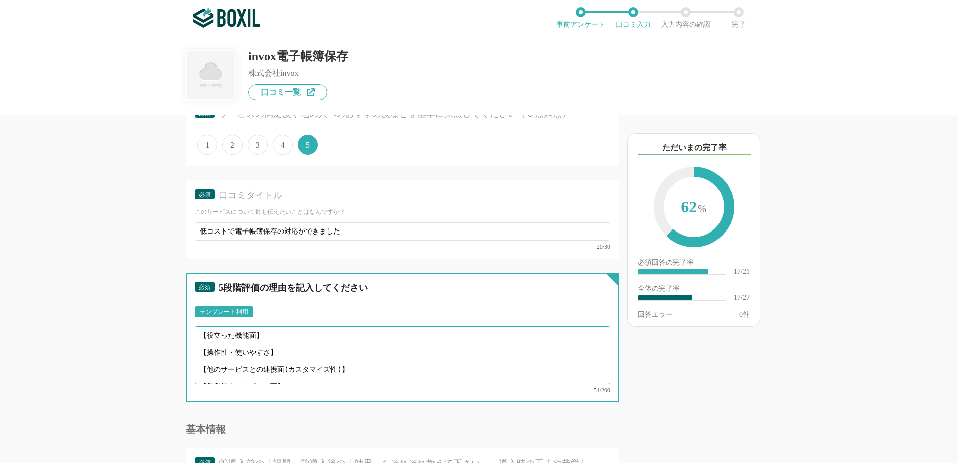
click at [244, 338] on textarea "【役立った機能面】 【操作性・使いやすさ】 【他のサービスとの連携面(カスタマイズ性)】 【営業担当やサポート面】" at bounding box center [402, 355] width 415 height 58
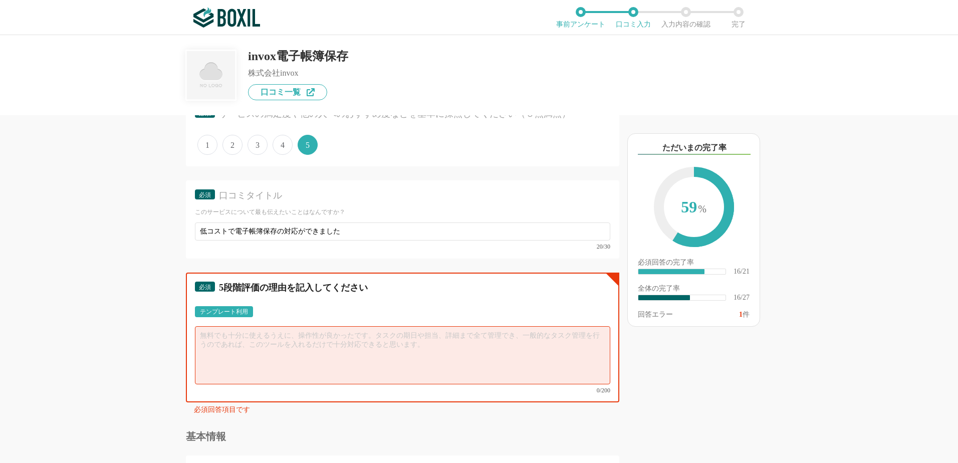
click at [287, 343] on textarea at bounding box center [402, 355] width 415 height 58
click at [222, 338] on textarea at bounding box center [402, 355] width 415 height 58
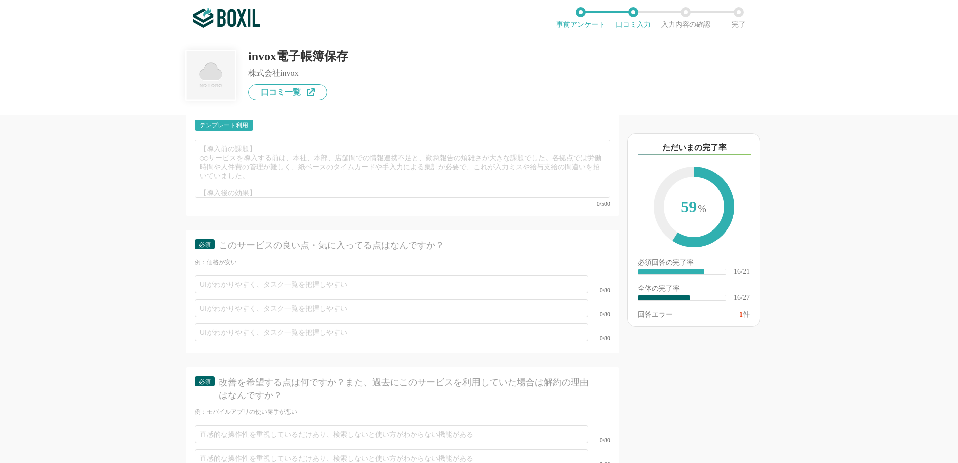
scroll to position [2004, 0]
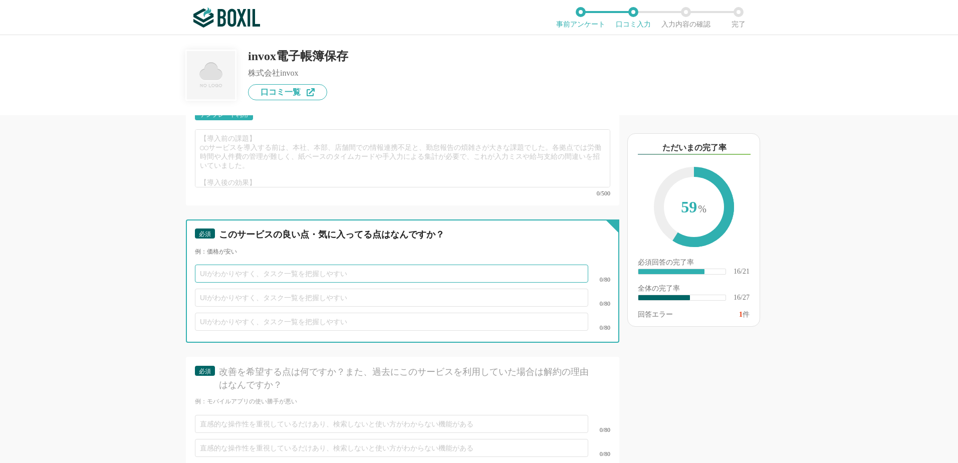
click at [523, 265] on input "text" at bounding box center [391, 274] width 393 height 18
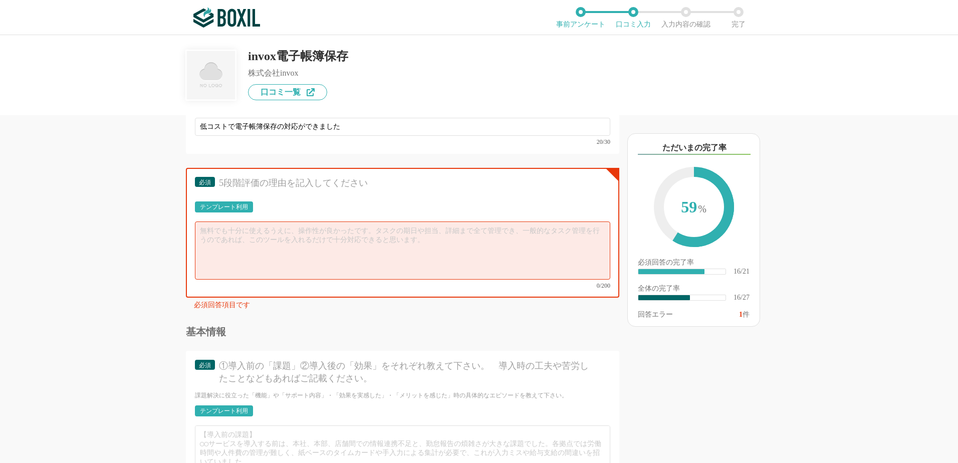
scroll to position [1703, 0]
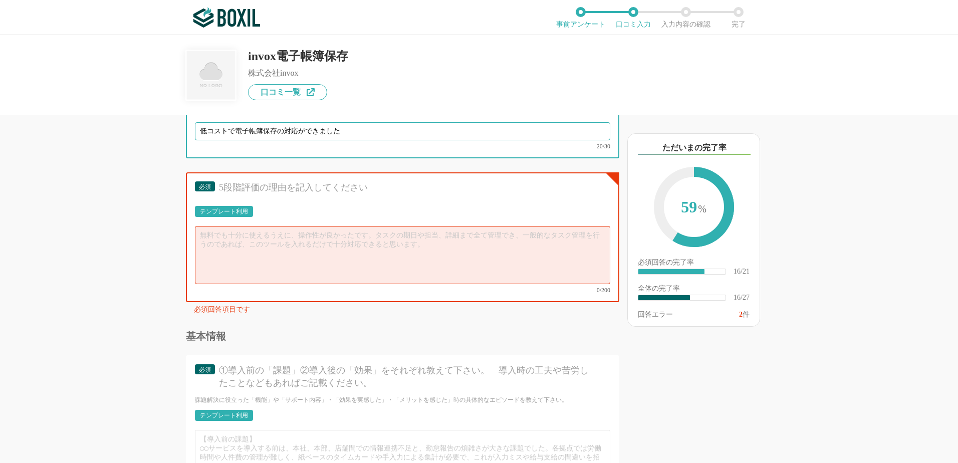
drag, startPoint x: 302, startPoint y: 132, endPoint x: 514, endPoint y: 144, distance: 212.3
click at [514, 144] on div "低コストで電子帳簿保存の対応ができました 20/30" at bounding box center [402, 135] width 415 height 27
type input "低コストで電子帳簿保存の対応が可能に"
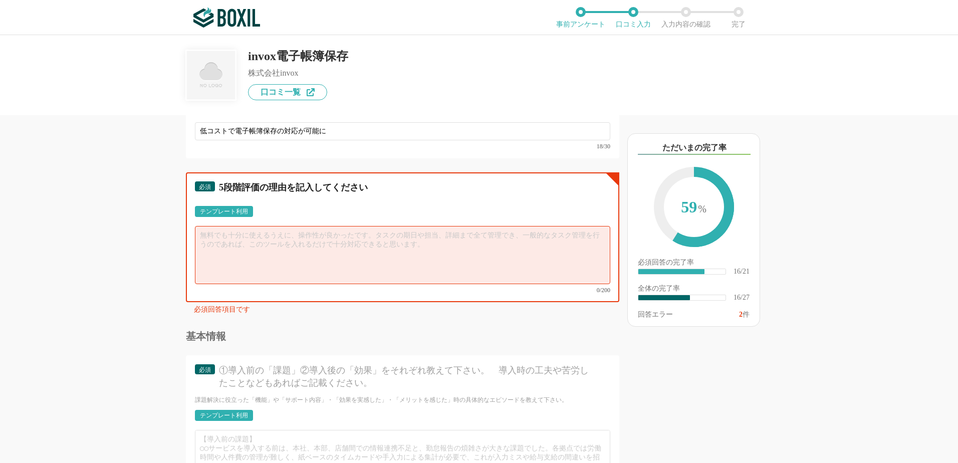
click at [359, 233] on textarea at bounding box center [402, 255] width 415 height 58
paste textarea "電子帳簿保存法への対応を目的に、低コストで運用可能なミニマムプランを導入しました。 画面がシンプルで直感的に操作できるため、システムに不慣れなメンバーも迷わず…"
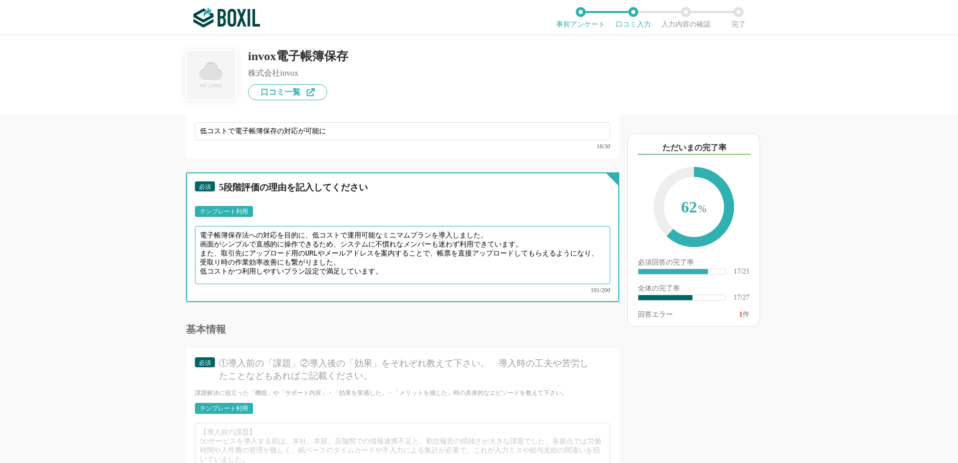
click at [518, 235] on textarea "電子帳簿保存法への対応を目的に、低コストで運用可能なミニマムプランを導入しました。 画面がシンプルで直感的に操作できるため、システムに不慣れなメンバーも迷わず…" at bounding box center [402, 255] width 415 height 58
click at [400, 275] on textarea "電子帳簿保存法への対応を目的に、低コストで運用可能なミニマムプランを導入しました。 画面がシンプルで直感的に操作できるため、システムに不慣れなメンバーも迷わず…" at bounding box center [402, 255] width 415 height 58
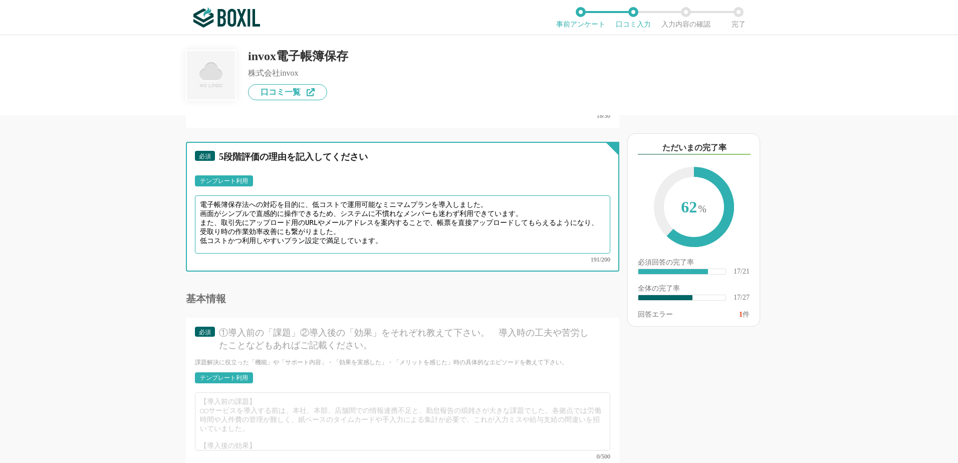
scroll to position [1854, 0]
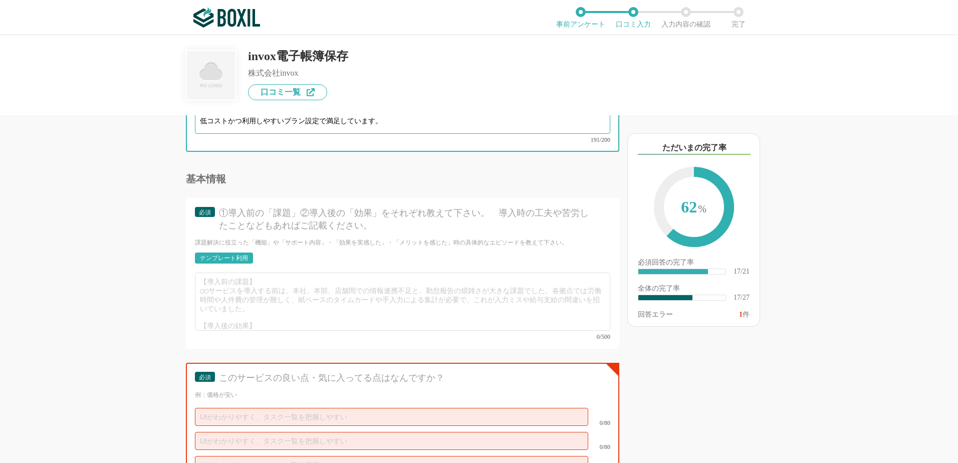
type textarea "電子帳簿保存法への対応を目的に、低コストで運用可能なミニマムプランを導入しました。 画面がシンプルで直感的に操作できるため、システムに不慣れなメンバーも迷わず…"
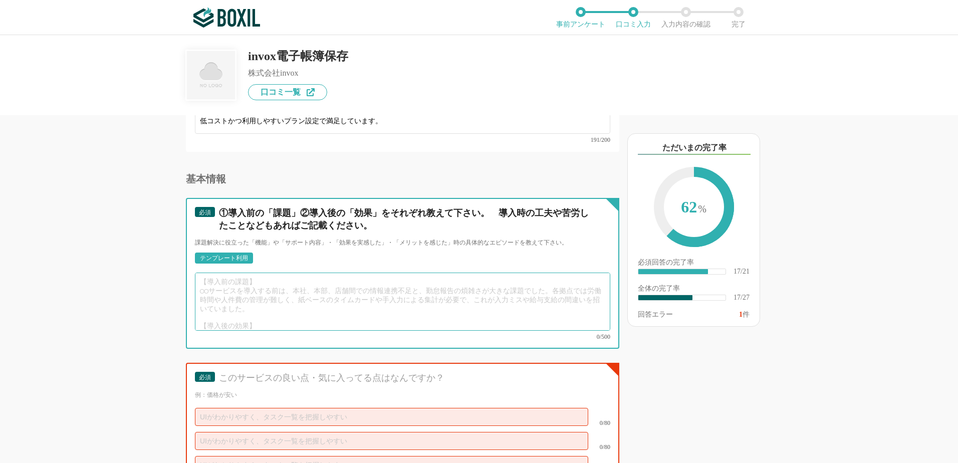
click at [360, 294] on textarea at bounding box center [402, 302] width 415 height 58
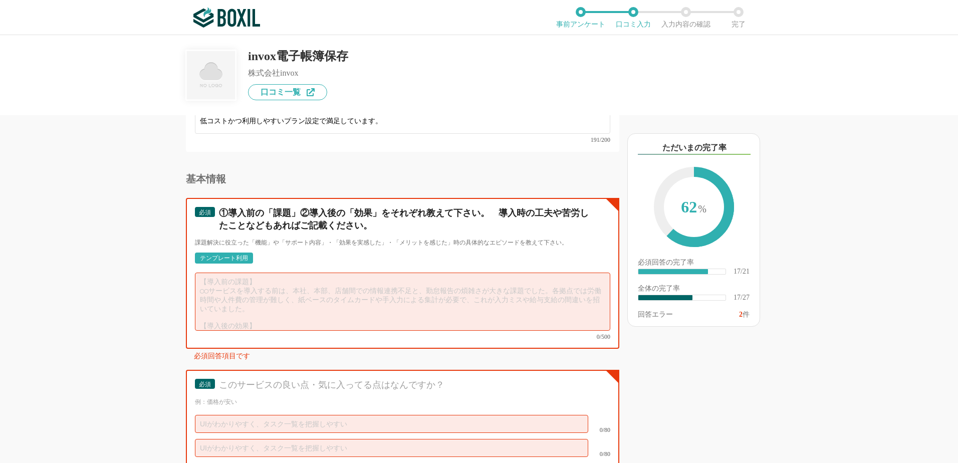
click at [329, 297] on textarea at bounding box center [402, 302] width 415 height 58
type textarea "導"
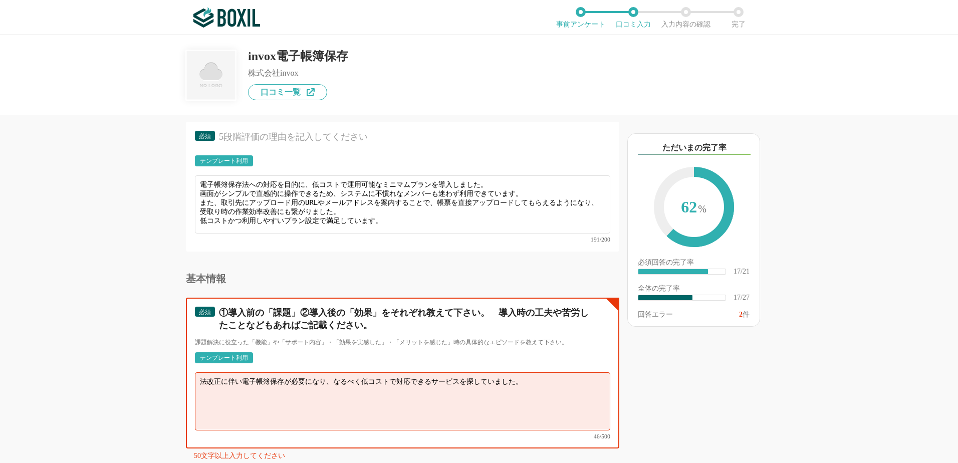
scroll to position [1754, 0]
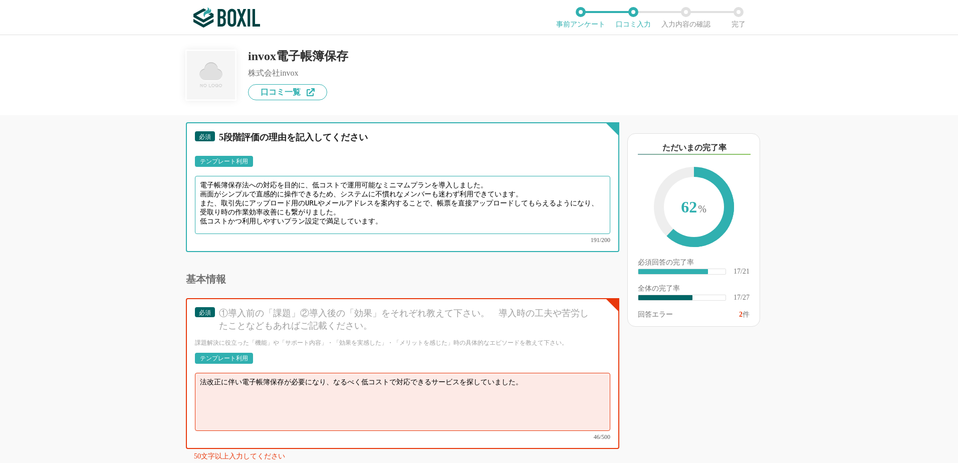
drag, startPoint x: 200, startPoint y: 186, endPoint x: 525, endPoint y: 186, distance: 325.2
click at [525, 186] on textarea "電子帳簿保存法への対応を目的に、低コストで運用可能なミニマムプランを導入しました。 画面がシンプルで直感的に操作できるため、システムに不慣れなメンバーも迷わず…" at bounding box center [402, 205] width 415 height 58
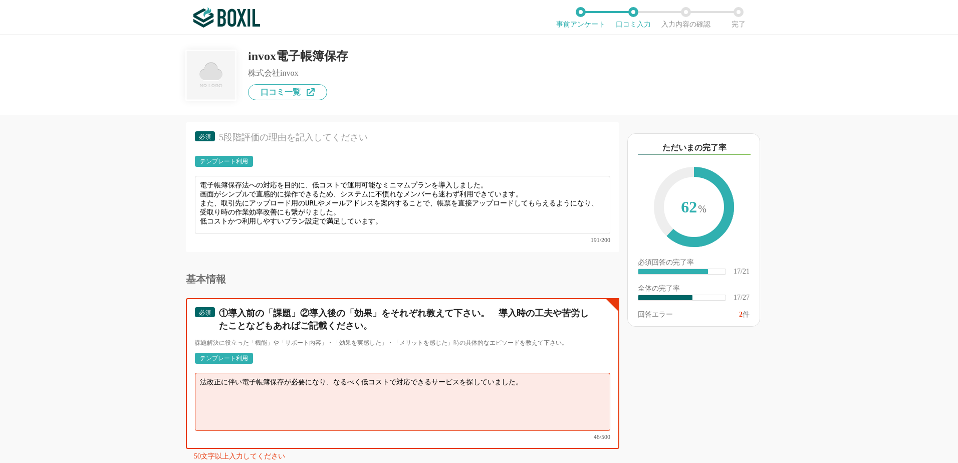
click at [547, 382] on textarea "法改正に伴い電子帳簿保存が必要になり、なるべく低コストで対応できるサービスを探していました。" at bounding box center [402, 402] width 415 height 58
click at [511, 400] on textarea "法改正に伴い電子帳簿保存が必要になり、なるべく低コストで対応できるサービスを探していました。" at bounding box center [402, 402] width 415 height 58
drag, startPoint x: 542, startPoint y: 381, endPoint x: -2, endPoint y: 394, distance: 543.8
click at [0, 394] on html "ご利用のブラウザは[DATE]よりサポート終了予定です（詳細は こちら ） 事前アンケート 口コミ入力 入力内容の確認 完了 invox電子帳簿保存 株式会社…" at bounding box center [479, 231] width 958 height 463
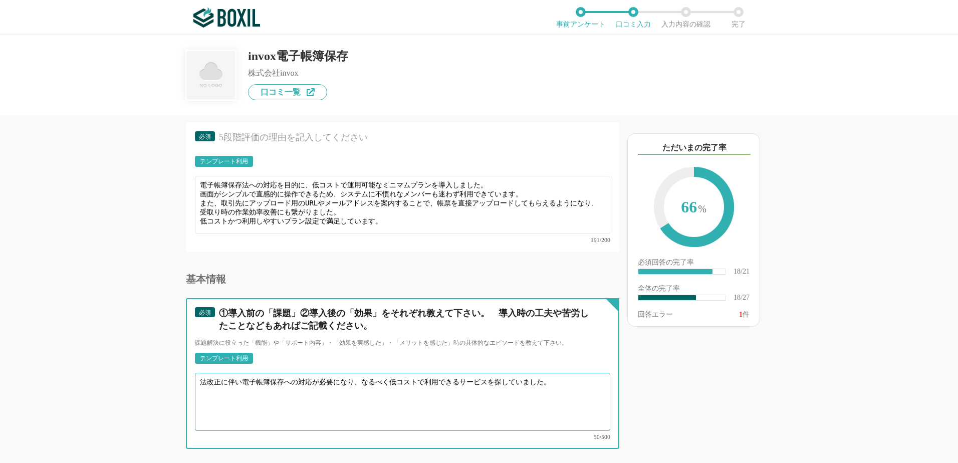
click at [562, 383] on textarea "法改正に伴い電子帳簿保存への対応が必要になり、なるべく低コストで利用できるサービスを探していました。" at bounding box center [402, 402] width 415 height 58
click at [549, 399] on textarea "法改正に伴い電子帳簿保存への対応が必要になり、なるべく低コストで利用できるサービスを探していました。" at bounding box center [402, 402] width 415 height 58
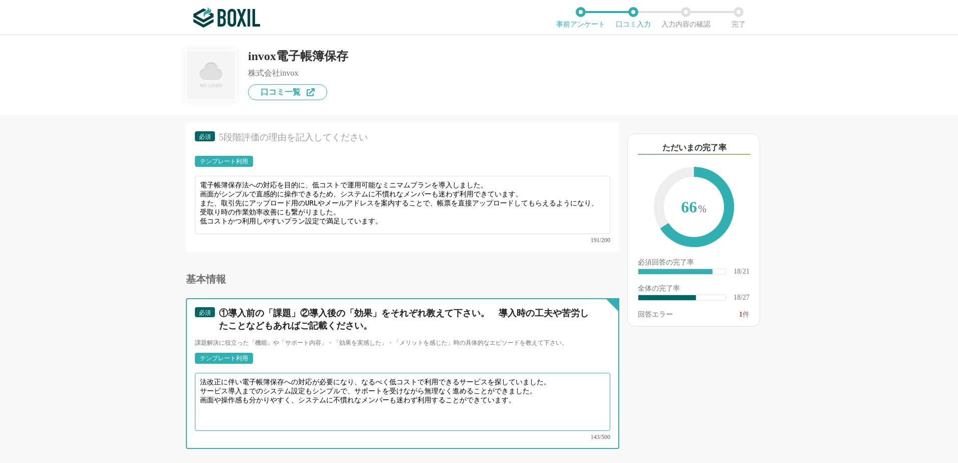
type textarea "法改正に伴い電子帳簿保存への対応が必要になり、なるべく低コストで利用できるサービスを探していました。 サービス導入までのシステム設定もシンプルで、サポートを受…"
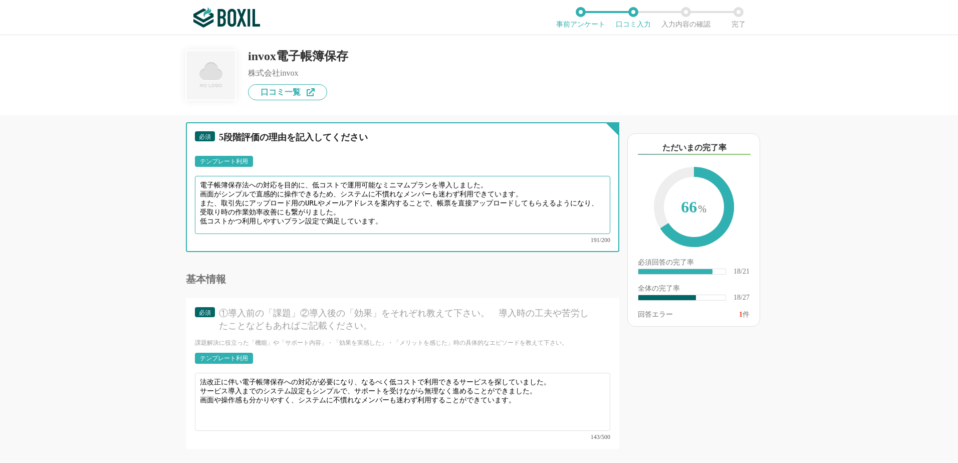
drag, startPoint x: 527, startPoint y: 194, endPoint x: 190, endPoint y: 190, distance: 336.7
click at [190, 190] on div "必須 5段階評価の理由を記入してください テンプレート利用 ፠テンプレート文言が変更されてない箇所がある、または使用できないテキスト（記号）が含まれています。…" at bounding box center [402, 187] width 433 height 130
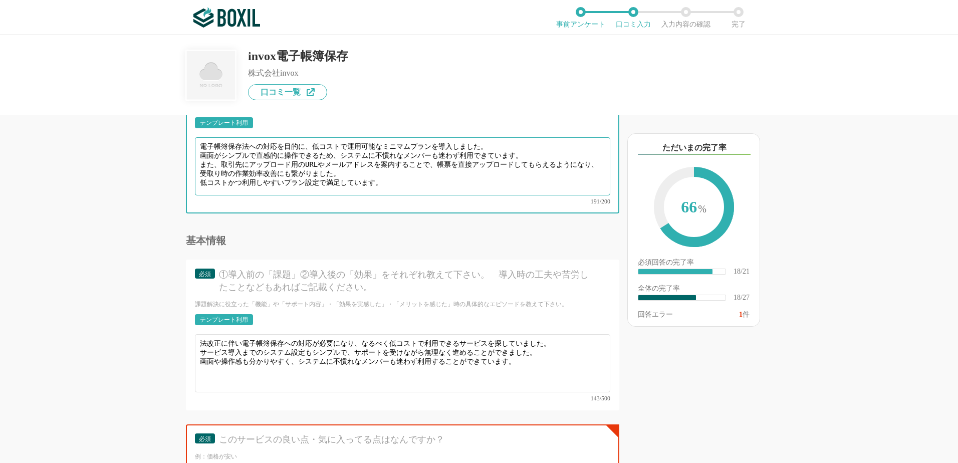
scroll to position [1954, 0]
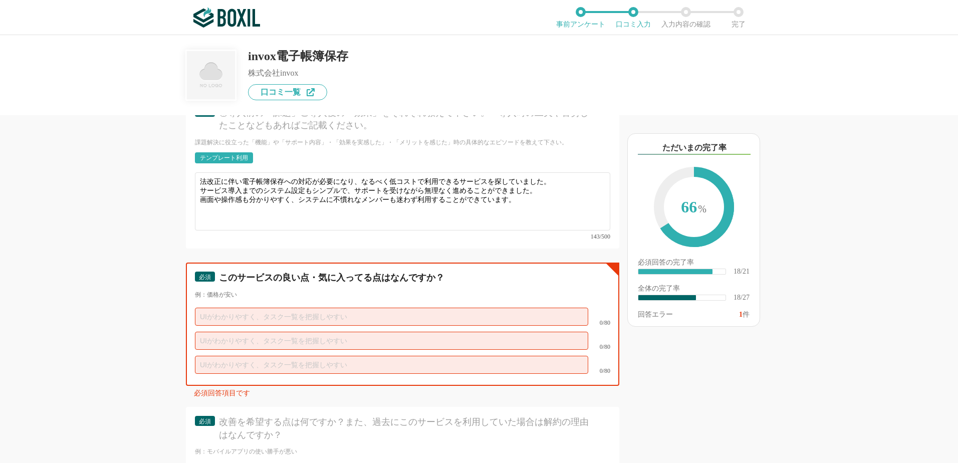
click at [329, 308] on input "text" at bounding box center [391, 317] width 393 height 18
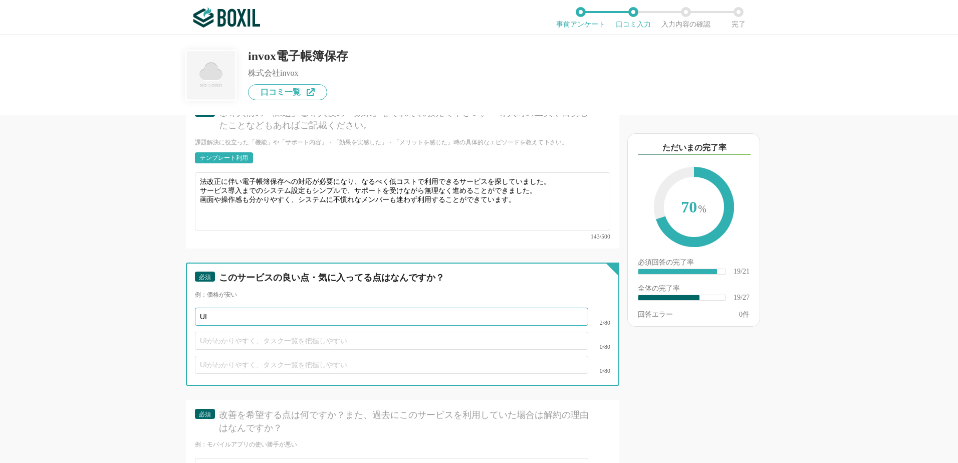
type input "U"
type input "価格が安い"
type input "UIがわかりやすい"
type input "動"
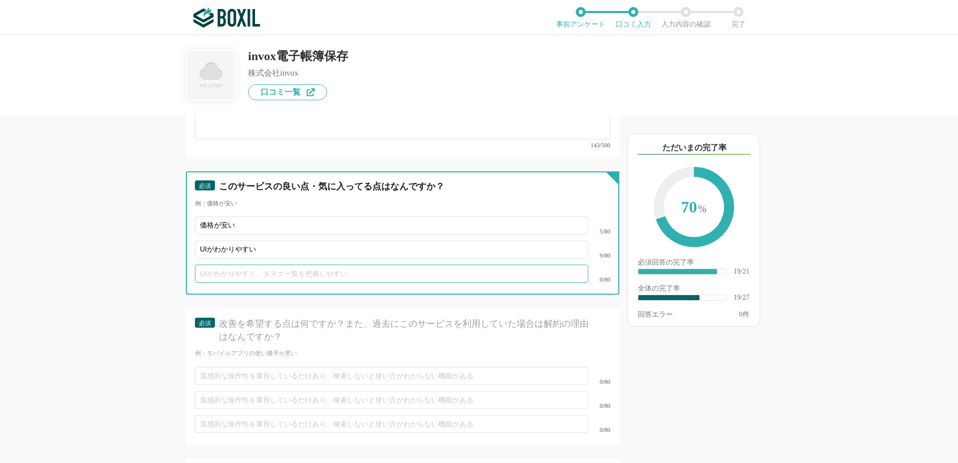
scroll to position [2054, 0]
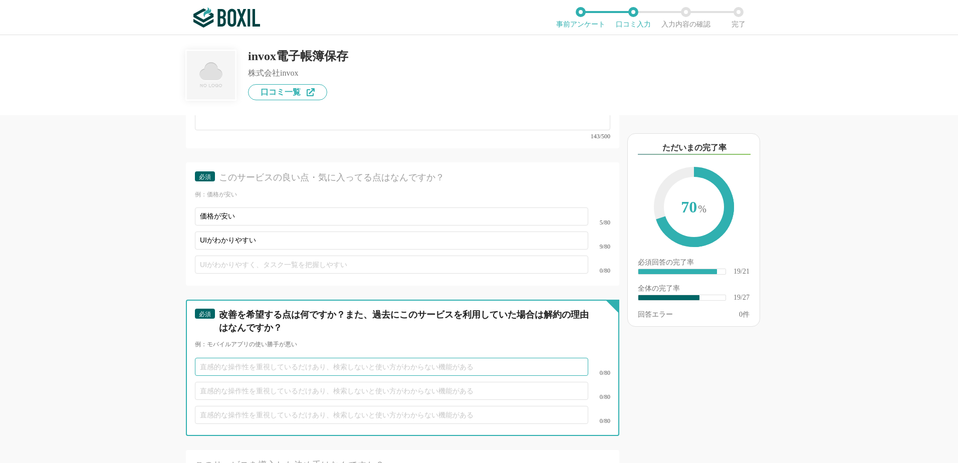
click at [425, 358] on input "text" at bounding box center [391, 367] width 393 height 18
paste input "帳票の表示サイズが小さく読みづらいため、もう少し大きく表示されるとより"
click at [286, 358] on input "帳票の表示サイズが小さく読みづらいため、もう少し大きく表示されるとより" at bounding box center [391, 367] width 393 height 18
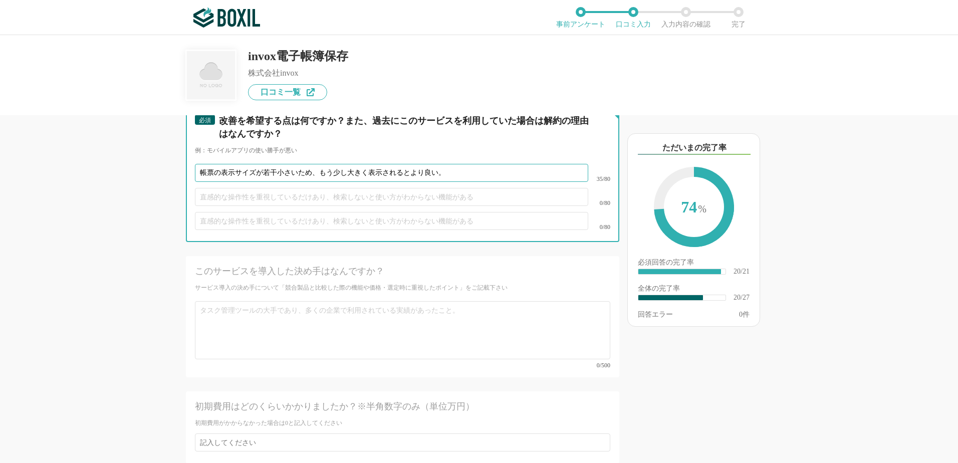
scroll to position [2255, 0]
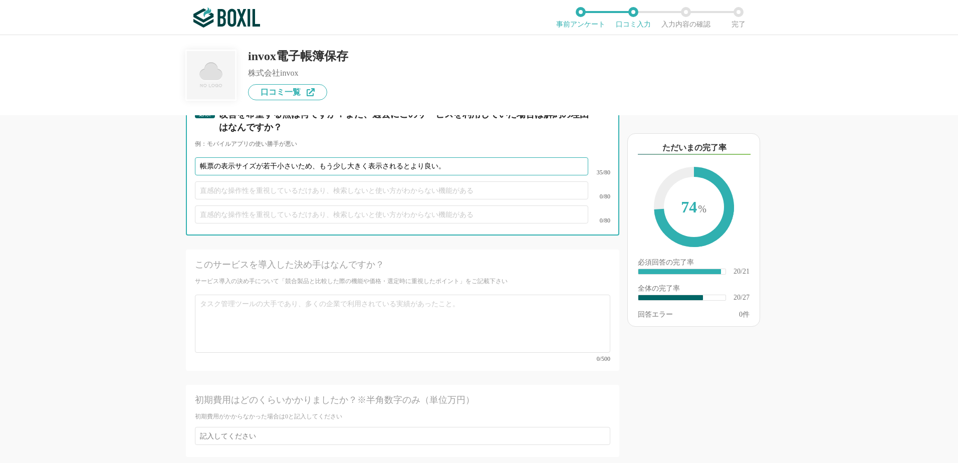
type input "帳票の表示サイズが若干小さいため、もう少し大きく表示されるとより良い。"
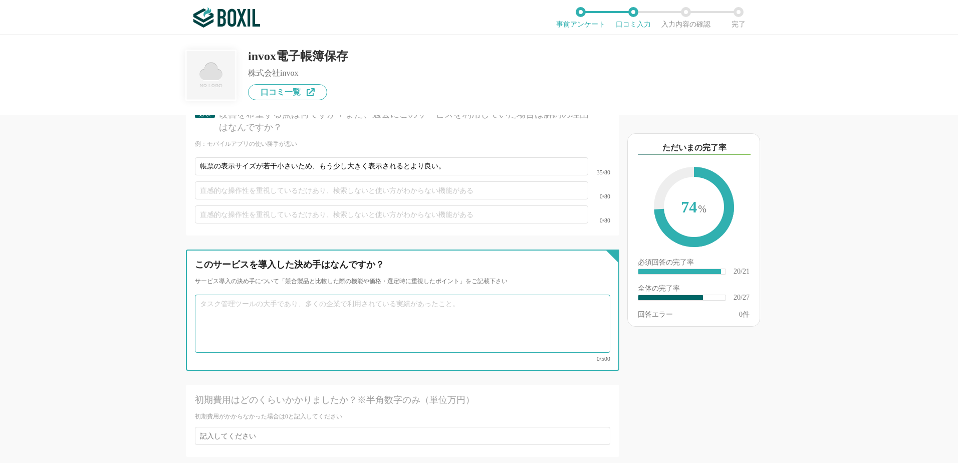
click at [298, 308] on textarea at bounding box center [402, 324] width 415 height 58
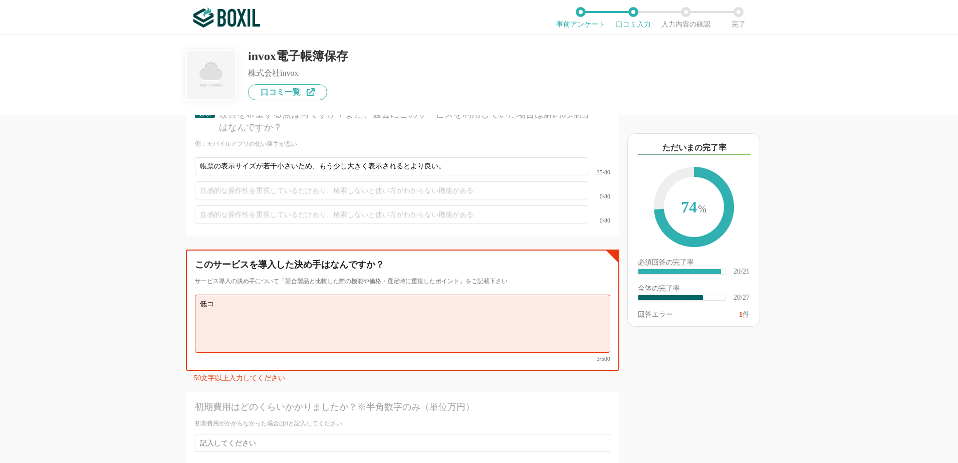
type textarea "低"
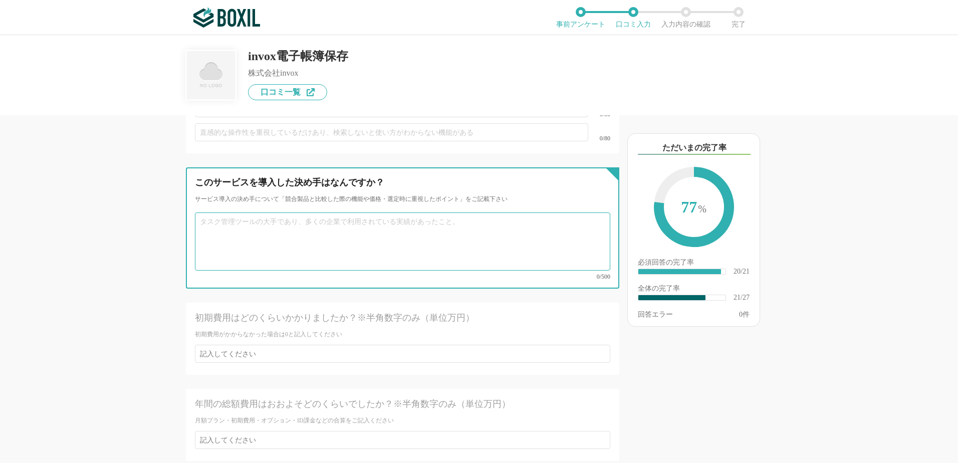
scroll to position [2355, 0]
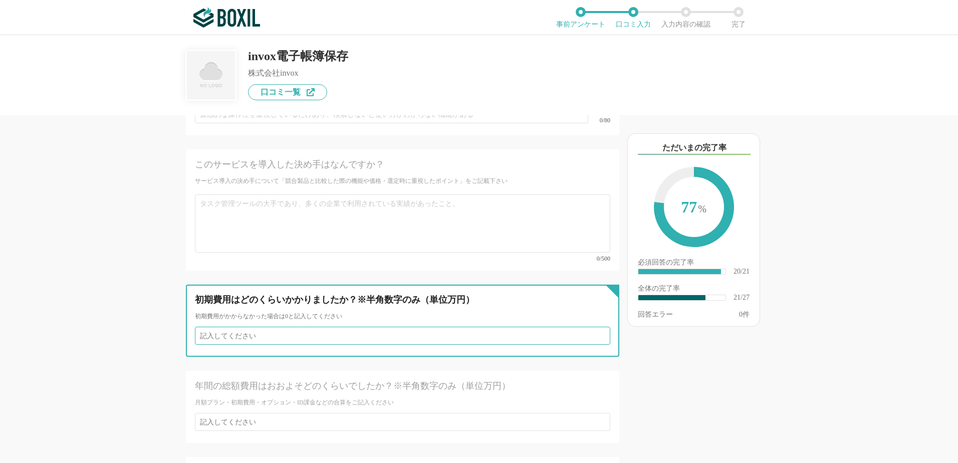
click at [288, 327] on input "number" at bounding box center [402, 336] width 415 height 18
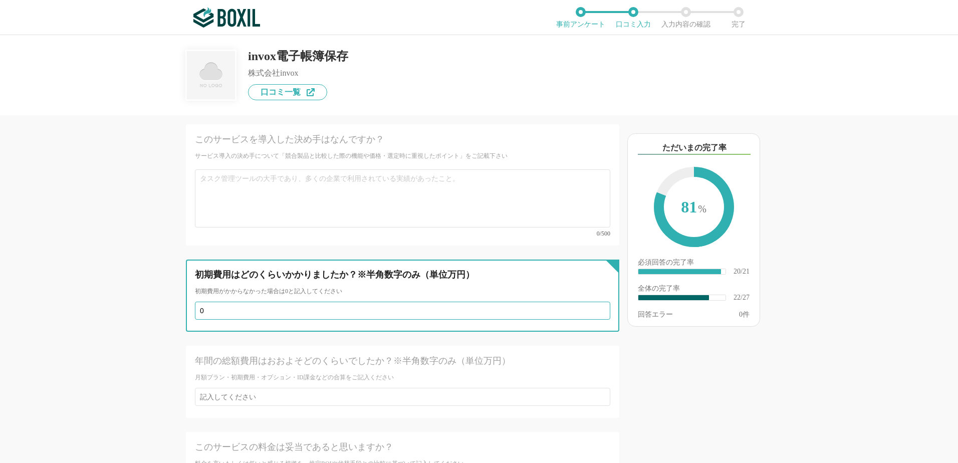
scroll to position [2405, 0]
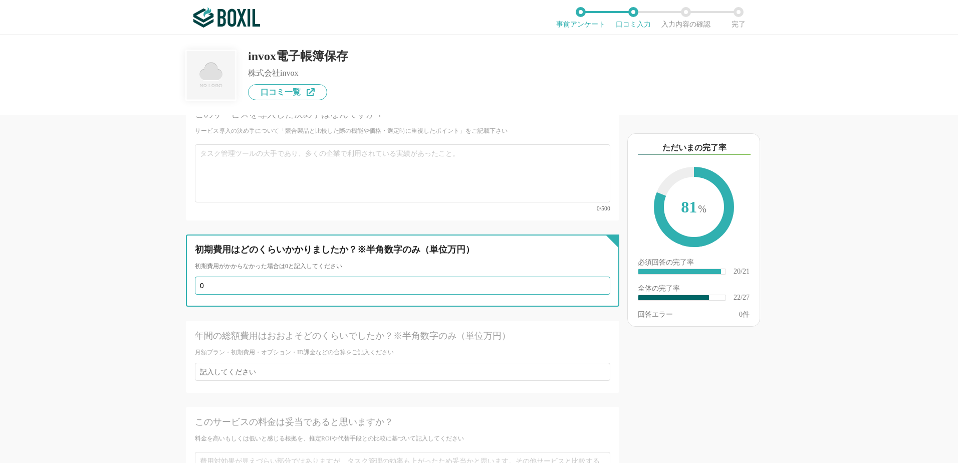
type input "0"
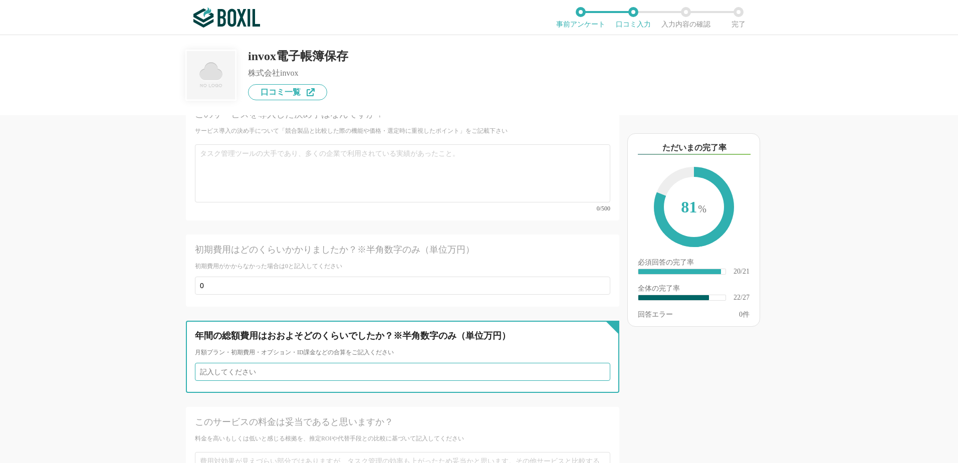
click at [309, 363] on input "number" at bounding box center [402, 372] width 415 height 18
type input "8"
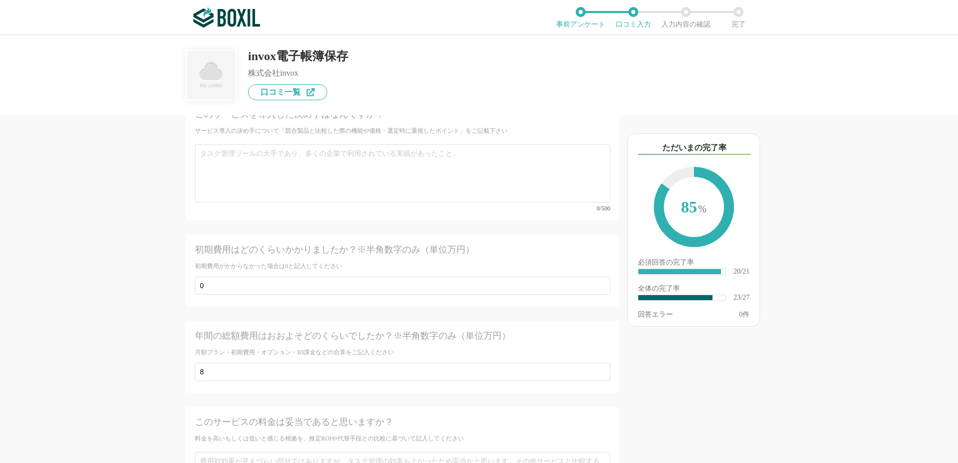
click at [162, 400] on div "他のサービス・ツールと連携していますか？ ※複数選択可 例：Slack、Salesforce 選択したサービス 未選択 必須 導入時に所属していた部署を選択し…" at bounding box center [368, 289] width 501 height 348
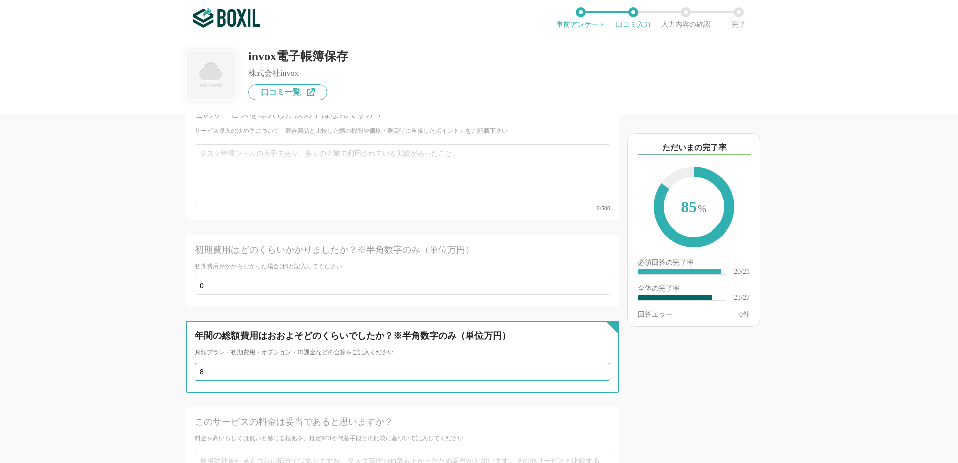
drag, startPoint x: 220, startPoint y: 351, endPoint x: 141, endPoint y: 350, distance: 79.2
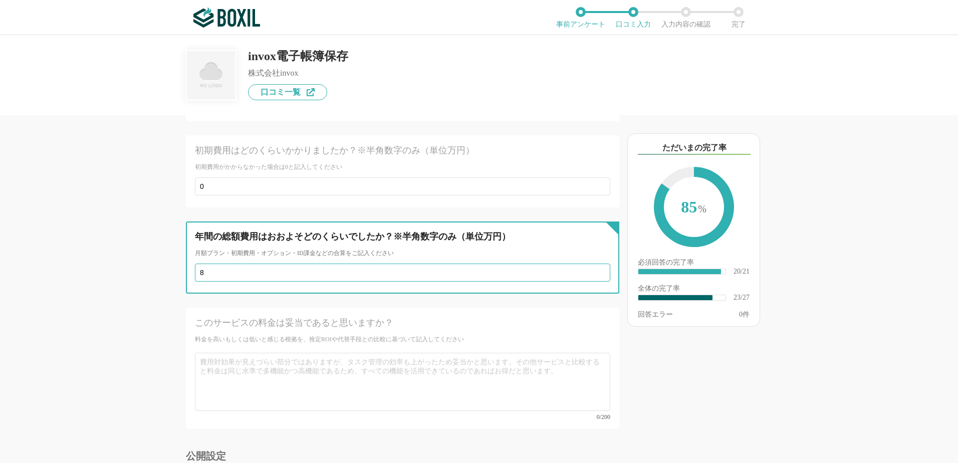
scroll to position [2505, 0]
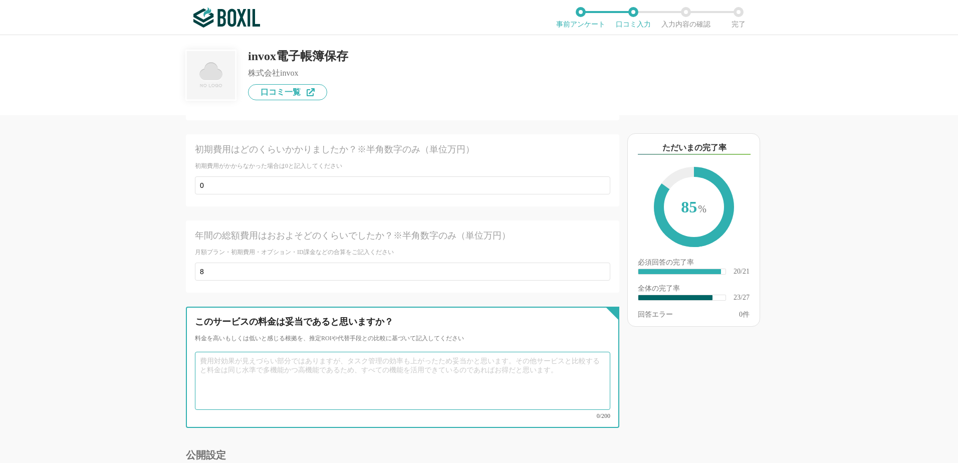
click at [319, 359] on textarea at bounding box center [402, 381] width 415 height 58
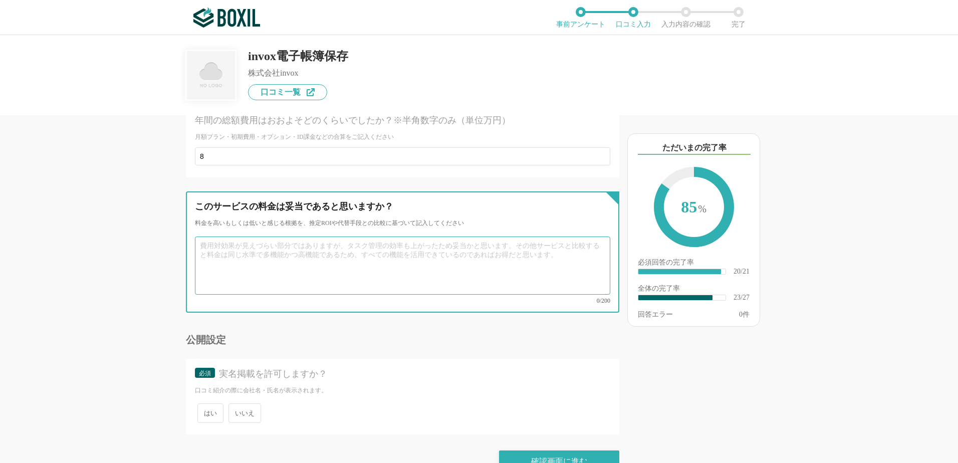
scroll to position [2621, 0]
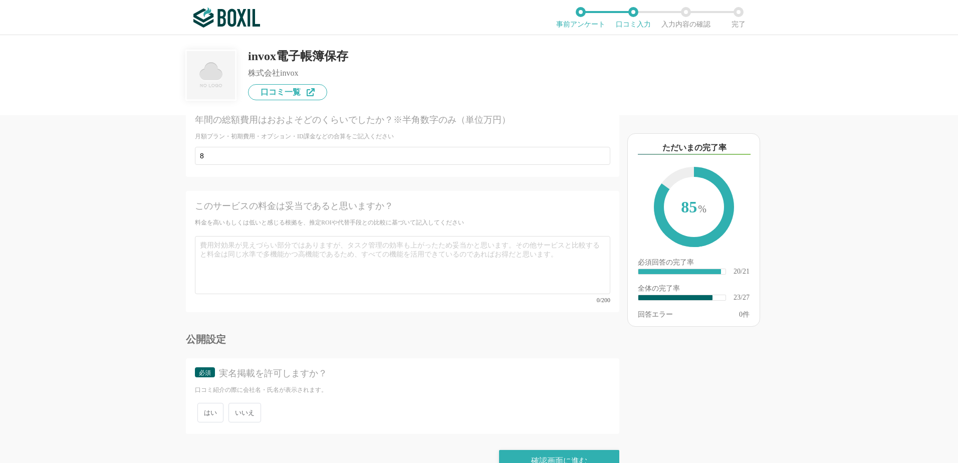
click at [242, 403] on span "いいえ" at bounding box center [244, 413] width 33 height 20
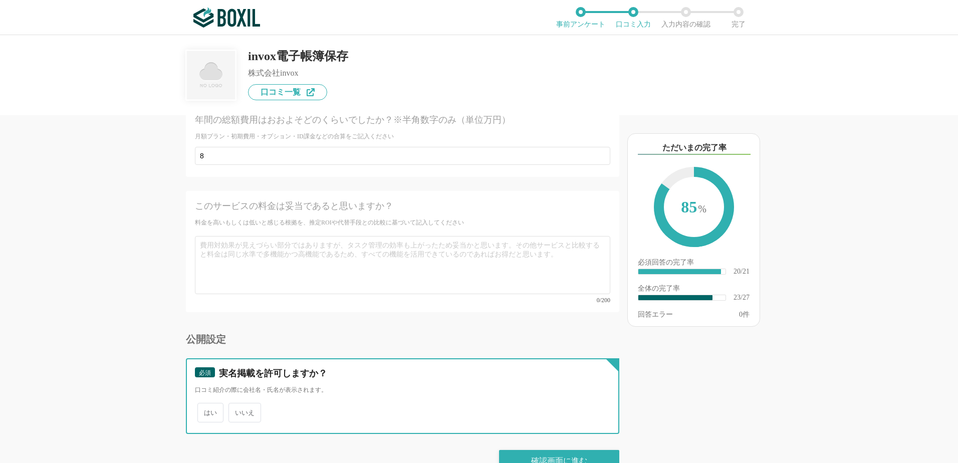
click at [237, 404] on input "いいえ" at bounding box center [234, 407] width 7 height 7
radio input "true"
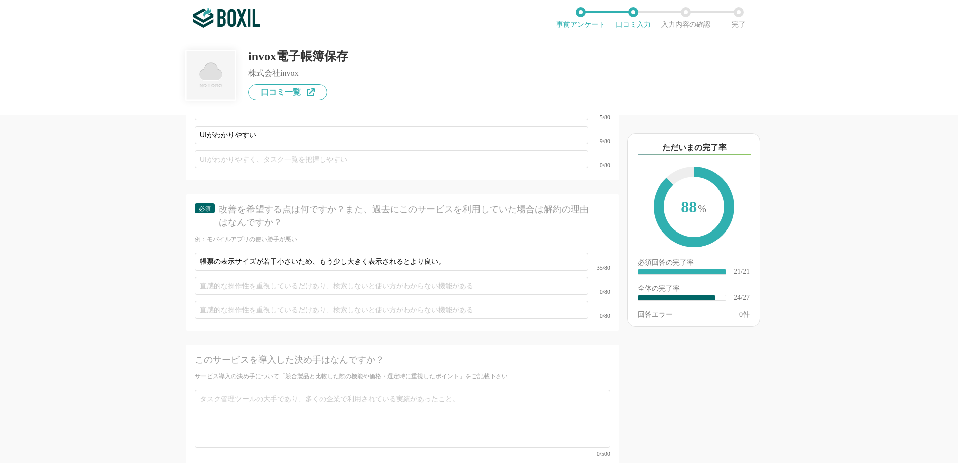
scroll to position [1969, 0]
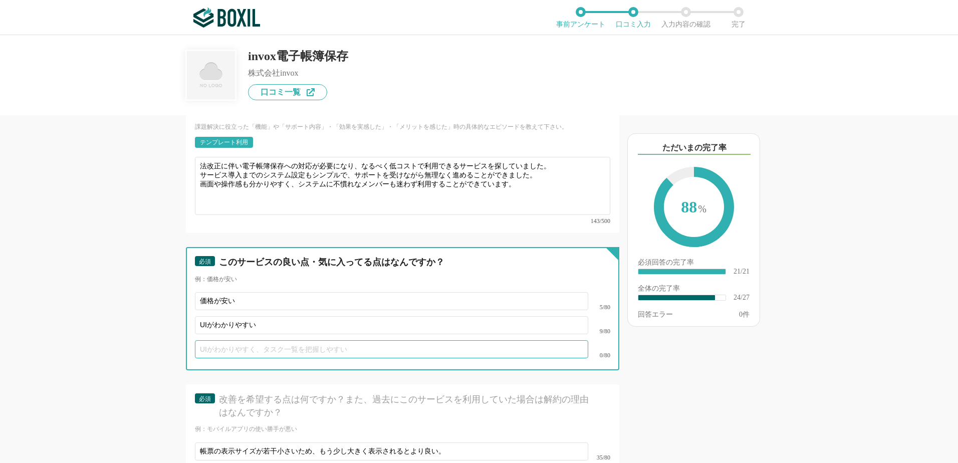
click at [298, 340] on input "text" at bounding box center [391, 349] width 393 height 18
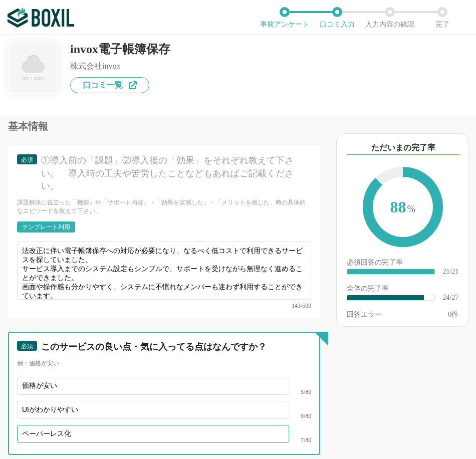
type input "ペーパーレス化"
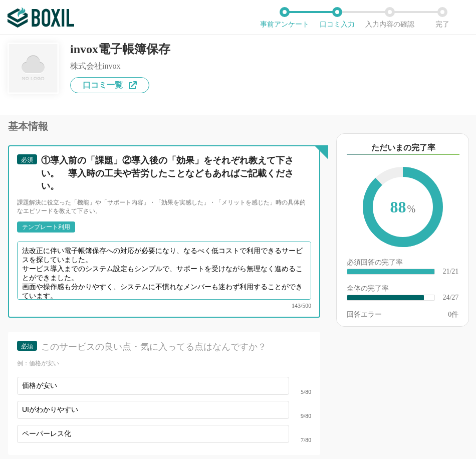
click at [99, 264] on textarea "法改正に伴い電子帳簿保存への対応が必要になり、なるべく低コストで利用できるサービスを探していました。 サービス導入までのシステム設定もシンプルで、サポートを受…" at bounding box center [164, 270] width 294 height 58
click at [170, 253] on textarea "法改正に伴い電子帳簿保存への対応が必要になり、なるべく低コストで利用できるサービスを探していました。 サービス導入までのシステム設定もシンプルで、サポートを受…" at bounding box center [164, 270] width 294 height 58
click at [212, 254] on textarea "法改正に伴い電子帳簿保存への対応が必要になり、なるべく低コストで利用できるサービスを探していました。 サービス導入までのシステム設定もシンプルで、サポートを受…" at bounding box center [164, 270] width 294 height 58
click at [144, 265] on textarea "法改正に伴い電子帳簿保存への対応が必要になり、なるべく低コストで利用できるサービスを探していました。 サービス導入までのシステム設定もシンプルで、サポートを受…" at bounding box center [164, 270] width 294 height 58
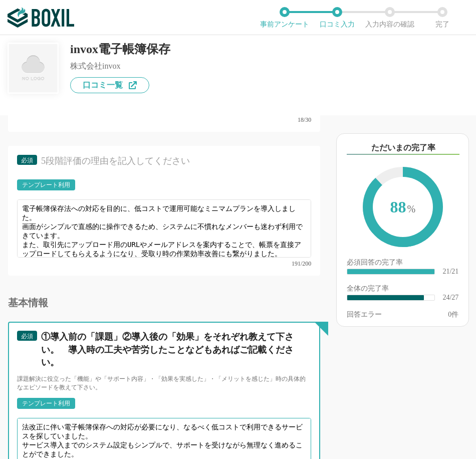
scroll to position [1769, 0]
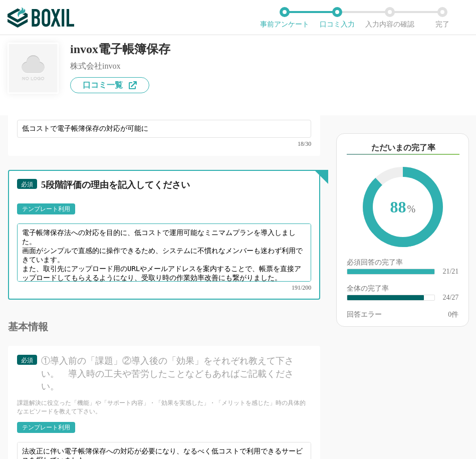
click at [144, 265] on textarea "電子帳簿保存法への対応を目的に、低コストで運用可能なミニマムプランを導入しました。 画面がシンプルで直感的に操作できるため、システムに不慣れなメンバーも迷わず…" at bounding box center [164, 252] width 294 height 58
click at [56, 241] on textarea "電子帳簿保存法への対応を目的に、低コストで運用可能なミニマムプランを導入しました。 画面がシンプルで直感的に操作できるため、システムに不慣れなメンバーも迷わず…" at bounding box center [164, 252] width 294 height 58
drag, startPoint x: 21, startPoint y: 243, endPoint x: 42, endPoint y: 251, distance: 23.0
click at [42, 251] on textarea "電子帳簿保存法への対応を目的に、低コストで運用可能なミニマムプランを導入しました。 画面がシンプルで直感的に操作できるため、システムに不慣れなメンバーも迷わず…" at bounding box center [164, 252] width 294 height 58
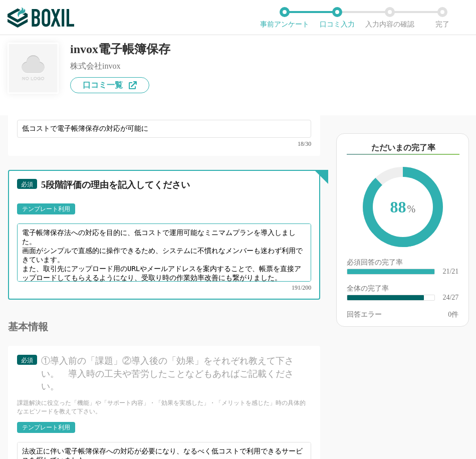
click at [98, 246] on textarea "電子帳簿保存法への対応を目的に、低コストで運用可能なミニマムプランを導入しました。 画面がシンプルで直感的に操作できるため、システムに不慣れなメンバーも迷わず…" at bounding box center [164, 252] width 294 height 58
click at [24, 244] on textarea "電子帳簿保存法への対応を目的に、低コストで運用可能なミニマムプランを導入しました。 画面がシンプルで直感的に操作できるため、システムに不慣れなメンバーも迷わず…" at bounding box center [164, 252] width 294 height 58
drag, startPoint x: 24, startPoint y: 257, endPoint x: 17, endPoint y: 243, distance: 14.8
click at [17, 243] on div "必須 5段階評価の理由を記入してください テンプレート利用 ፠テンプレート文言が変更されてない箇所がある、または使用できないテキスト（記号）が含まれています。…" at bounding box center [164, 235] width 312 height 130
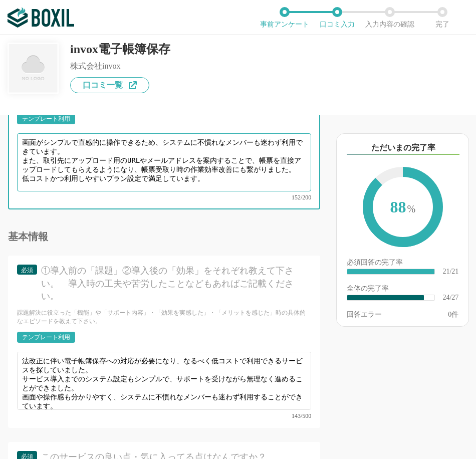
scroll to position [1869, 0]
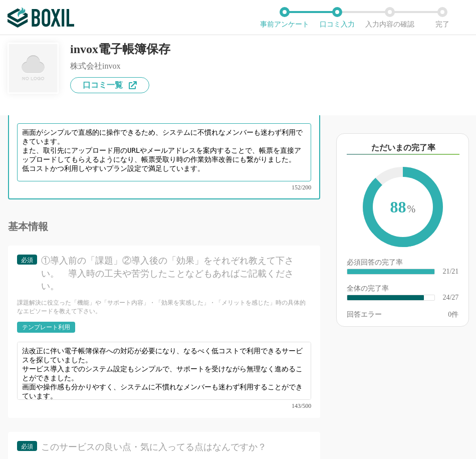
type textarea "画面がシンプルで直感的に操作できるため、システムに不慣れなメンバーも迷わず利用できています。 また、取引先にアップロード用のURLやメールアドレスを案内するこ…"
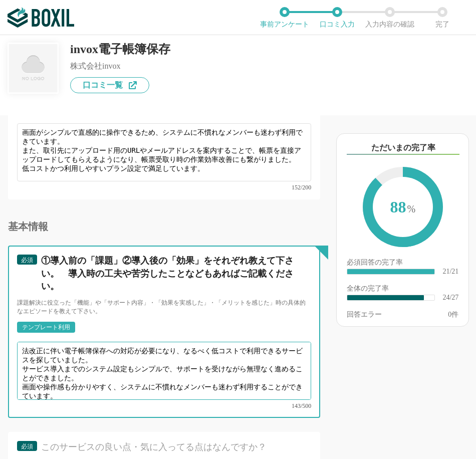
click at [148, 361] on textarea "法改正に伴い電子帳簿保存への対応が必要になり、なるべく低コストで利用できるサービスを探していました。 サービス導入までのシステム設定もシンプルで、サポートを受…" at bounding box center [164, 371] width 294 height 58
click at [247, 357] on textarea "法改正に伴い電子帳簿保存への対応が必要になり、なるべく低コストで利用できるサービスを探していました。 サービス導入までのシステム設定もシンプルで、サポートを受…" at bounding box center [164, 371] width 294 height 58
type textarea "法改正に伴い電子帳簿保存への対応が必要になり、なるべく低コストで利用できるサービスを探していました。 サービス導入までのシステム設定もシンプルで、サポートを受…"
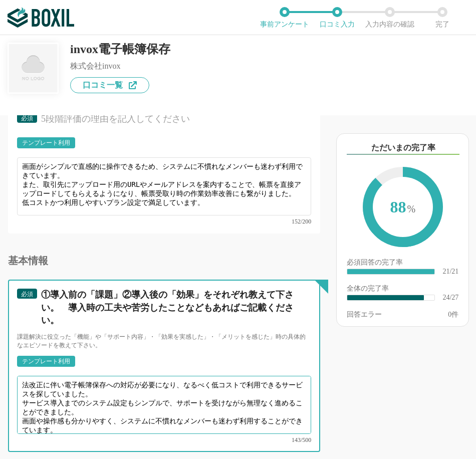
scroll to position [1819, 0]
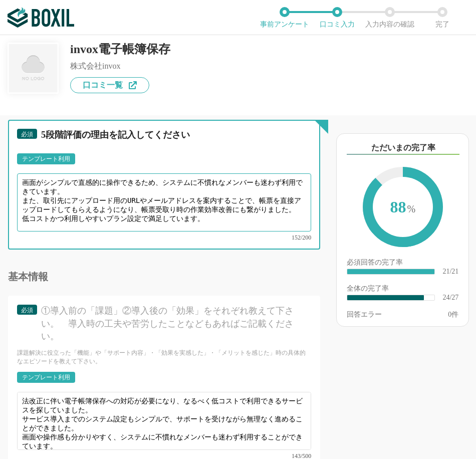
drag, startPoint x: 23, startPoint y: 210, endPoint x: 39, endPoint y: 221, distance: 19.3
click at [39, 221] on textarea "画面がシンプルで直感的に操作できるため、システムに不慣れなメンバーも迷わず利用できています。 また、取引先にアップロード用のURLやメールアドレスを案内するこ…" at bounding box center [164, 202] width 294 height 58
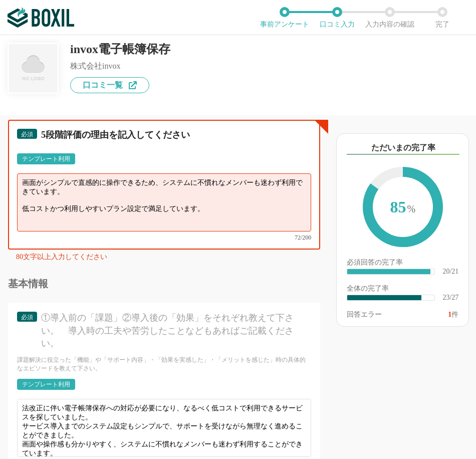
type textarea "画面がシンプルで直感的に操作できるため、システムに不慣れなメンバーも迷わず利用できています。 低コストかつ利用しやすいプラン設定で満足しています。"
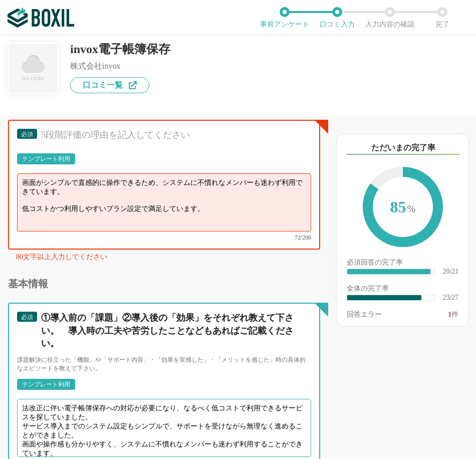
click at [104, 454] on textarea "法改正に伴い電子帳簿保存への対応が必要になり、なるべく低コストで利用できるサービスを探していました。 サービス導入までのシステム設定もシンプルで、サポートを受…" at bounding box center [164, 428] width 294 height 58
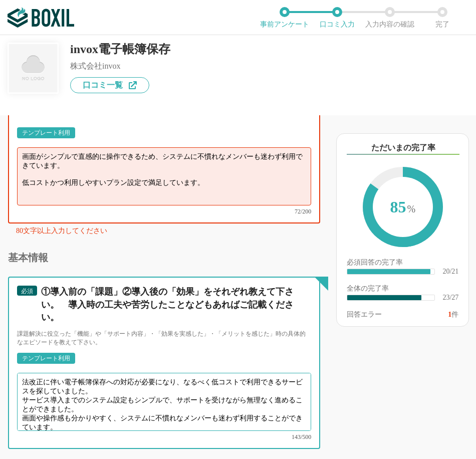
scroll to position [1869, 0]
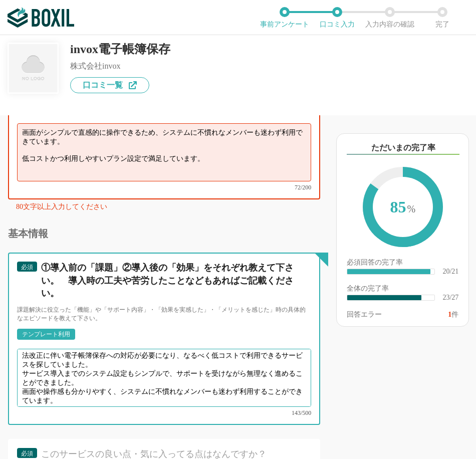
paste textarea "また、取引先にアップロード用のURLやメールアドレスを案内することで、帳票を直接アップロードしてもらえるようになり、帳票受取り時の作業効率改善にも繋がりました。"
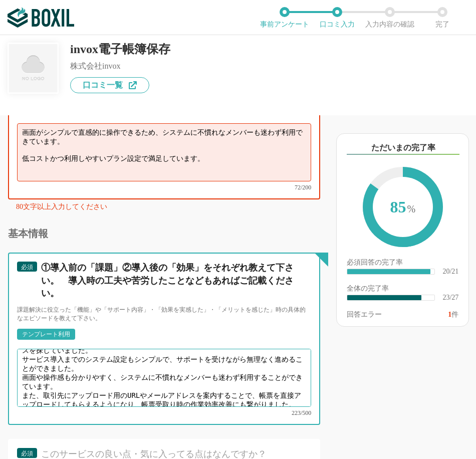
type textarea "法改正に伴い電子帳簿保存への対応が必要になり、なるべく低コストで利用できるサービスを探していました。 サービス導入までのシステム設定もシンプルで、サポートを受…"
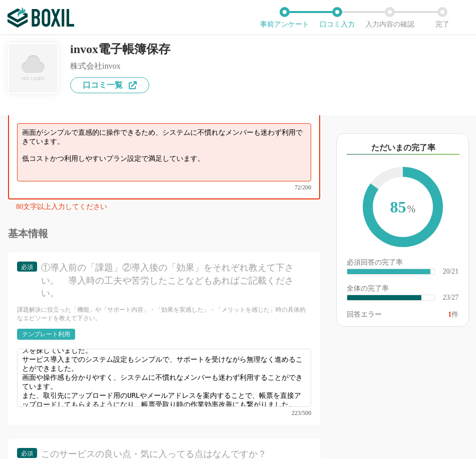
drag, startPoint x: 68, startPoint y: 170, endPoint x: 55, endPoint y: 172, distance: 13.2
click at [67, 169] on textarea "画面がシンプルで直感的に操作できるため、システムに不慣れなメンバーも迷わず利用できています。 低コストかつ利用しやすいプラン設定で満足しています。" at bounding box center [164, 152] width 294 height 58
click at [45, 159] on textarea "画面がシンプルで直感的に操作できるため、システムに不慣れなメンバーも迷わず利用できています。 低コストかつ利用しやすいプラン設定で満足しています。" at bounding box center [164, 152] width 294 height 58
click at [164, 145] on textarea "画面がシンプルで直感的に操作できるため、システムに不慣れなメンバーも迷わず利用できています。 低コストかつ利用しやすいプラン設定で満足しています。" at bounding box center [164, 152] width 294 height 58
drag, startPoint x: 208, startPoint y: 160, endPoint x: -48, endPoint y: 142, distance: 256.7
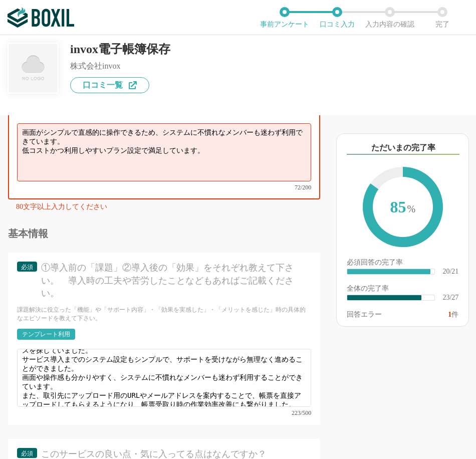
click at [0, 142] on html "ご利用のブラウザは[DATE]よりサポート終了予定です（詳細は こちら ） 事前アンケート 口コミ入力 入力内容の確認 完了 invox電子帳簿保存 株式会社…" at bounding box center [238, 229] width 476 height 459
click at [62, 140] on textarea "画面がシンプルで直感的に操作できるため、システムに不慣れなメンバーも迷わず利用できています。 低コストかつ利用しやすいプラン設定で満足しています。" at bounding box center [164, 152] width 294 height 58
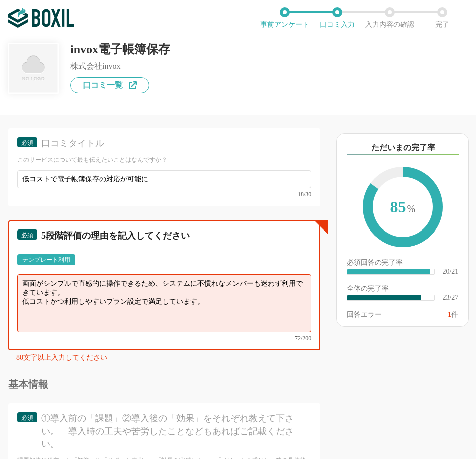
scroll to position [1719, 0]
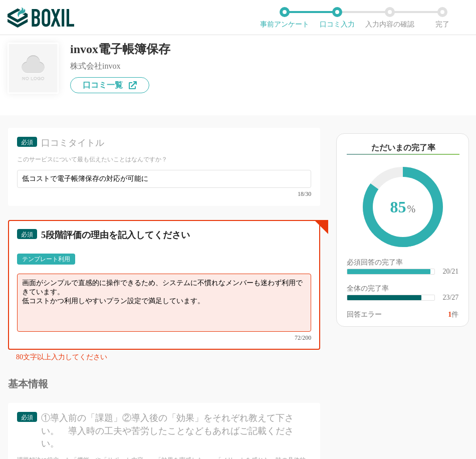
click at [236, 300] on textarea "画面がシンプルで直感的に操作できるため、システムに不慣れなメンバーも迷わず利用できています。 低コストかつ利用しやすいプラン設定で満足しています。" at bounding box center [164, 303] width 294 height 58
drag, startPoint x: 161, startPoint y: 297, endPoint x: 131, endPoint y: 303, distance: 30.7
click at [131, 303] on textarea "画面がシンプルで直感的に操作できるため、システムに不慣れなメンバーも迷わず利用できています。 低コストかつ利用しやすいプラン設定で満足しています。" at bounding box center [164, 303] width 294 height 58
click at [52, 300] on textarea "画面がシンプルで直感的に操作できるため、システムに不慣れなメンバーも迷わず利用できています。 低コストかつ利用しやすいプラン設定で満足しています。" at bounding box center [164, 303] width 294 height 58
click at [22, 296] on textarea "画面がシンプルで直感的に操作できるため、システムに不慣れなメンバーも迷わず利用できています。 低コストかつ利用しやすいプラン設定で満足しています。" at bounding box center [164, 303] width 294 height 58
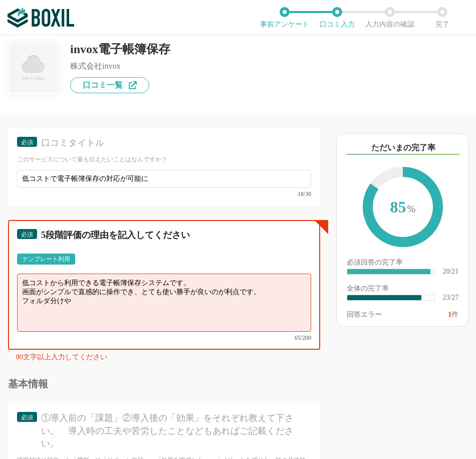
click at [118, 315] on textarea "低コストから利用できる電子帳簿保存システムです。 画面がシンプルで直感的に操作でき、とても使い勝手が良いのが利点です。 フォルダ分けや" at bounding box center [164, 303] width 294 height 58
drag, startPoint x: 118, startPoint y: 315, endPoint x: 33, endPoint y: 315, distance: 85.2
click at [33, 315] on textarea "低コストから利用できる電子帳簿保存システムです。 画面がシンプルで直感的に操作でき、とても使い勝手が良いのが利点です。 フォルダ分けや" at bounding box center [164, 303] width 294 height 58
click at [67, 311] on textarea "低コストから利用できる電子帳簿保存システムです。 画面がシンプルで直感的に操作でき、とても使い勝手が良いのが利点です。 フォルダ分けや" at bounding box center [164, 303] width 294 height 58
drag, startPoint x: 37, startPoint y: 307, endPoint x: 10, endPoint y: 305, distance: 27.1
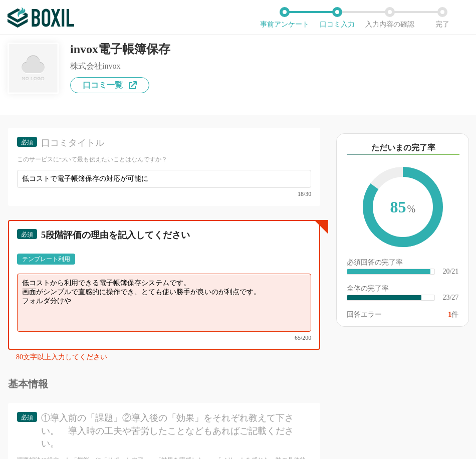
click at [10, 305] on div "必須 5段階評価の理由を記入してください テンプレート利用 ፠テンプレート文言が変更されてない箇所がある、または使用できないテキスト（記号）が含まれています。…" at bounding box center [164, 285] width 312 height 130
click at [49, 314] on textarea "低コストから利用できる電子帳簿保存システムです。 画面がシンプルで直感的に操作でき、とても使い勝手が良いのが利点です。 フォルダ分けや" at bounding box center [164, 303] width 294 height 58
drag, startPoint x: 77, startPoint y: 312, endPoint x: -17, endPoint y: 308, distance: 94.3
click at [0, 308] on html "ご利用のブラウザは[DATE]よりサポート終了予定です（詳細は こちら ） 事前アンケート 口コミ入力 入力内容の確認 完了 invox電子帳簿保存 株式会社…" at bounding box center [238, 229] width 476 height 459
click at [125, 310] on textarea "低コストから利用できる電子帳簿保存システムです。 画面がシンプルで直感的に操作でき、とても使い勝手が良いのが利点です。 フォルダ分けや" at bounding box center [164, 303] width 294 height 58
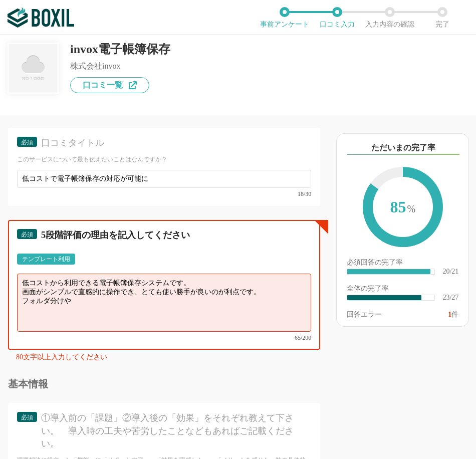
drag, startPoint x: 127, startPoint y: 313, endPoint x: -11, endPoint y: 312, distance: 137.3
click at [0, 312] on html "ご利用のブラウザは[DATE]よりサポート終了予定です（詳細は こちら ） 事前アンケート 口コミ入力 入力内容の確認 完了 invox電子帳簿保存 株式会社…" at bounding box center [238, 229] width 476 height 459
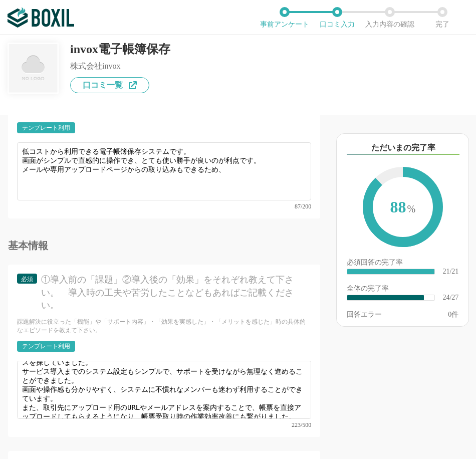
scroll to position [1769, 0]
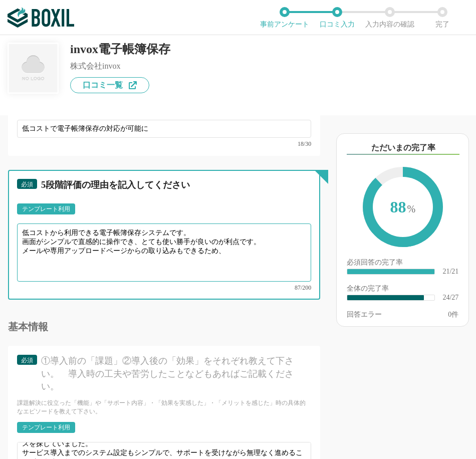
click at [225, 265] on textarea "低コストから利用できる電子帳簿保存システムです。 画面がシンプルで直感的に操作でき、とても使い勝手が良いのが利点です。 メールや専用アップロードページからの取…" at bounding box center [164, 252] width 294 height 58
click at [46, 269] on textarea "低コストから利用できる電子帳簿保存システムです。 画面がシンプルで直感的に操作でき、とても使い勝手が良いのが利点です。 メールや専用アップロードページからの取…" at bounding box center [164, 252] width 294 height 58
drag, startPoint x: 121, startPoint y: 252, endPoint x: 133, endPoint y: 258, distance: 13.2
click at [121, 252] on textarea "低コストから利用できる電子帳簿保存システムです。 画面がシンプルで直感的に操作でき、とても使い勝手が良いのが利点です。 メールや専用アップロードページからの取…" at bounding box center [164, 252] width 294 height 58
click at [249, 259] on textarea "低コストから利用できる電子帳簿保存システムです。 画面がシンプルで直感的に操作でき、とても使い勝手が良いのが利点です。 メールや専用アップロードページからの取…" at bounding box center [164, 252] width 294 height 58
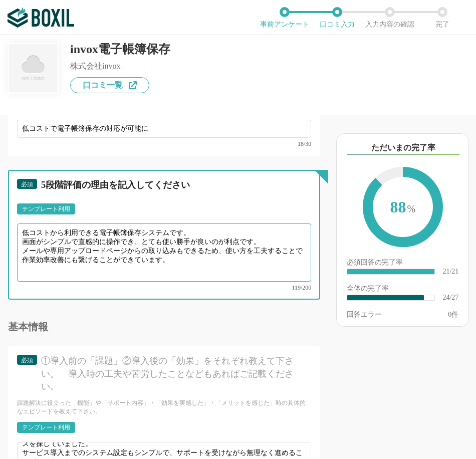
click at [219, 266] on textarea "低コストから利用できる電子帳簿保存システムです。 画面がシンプルで直感的に操作でき、とても使い勝手が良いのが利点です。 メールや専用アップロードページからの取…" at bounding box center [164, 252] width 294 height 58
click at [223, 266] on textarea "低コストから利用できる電子帳簿保存システムです。 画面がシンプルで直感的に操作でき、とても使い勝手が良いのが利点です。 メールや専用アップロードページからの取…" at bounding box center [164, 252] width 294 height 58
click at [224, 262] on textarea "低コストから利用できる電子帳簿保存システムです。 画面がシンプルで直感的に操作でき、とても使い勝手が良いのが利点です。 メールや専用アップロードページからの取…" at bounding box center [164, 252] width 294 height 58
click at [160, 252] on textarea "低コストから利用できる電子帳簿保存システムです。 画面がシンプルで直感的に操作でき、とても使い勝手が良いのが利点です。 メールや専用アップロードページからの取…" at bounding box center [164, 252] width 294 height 58
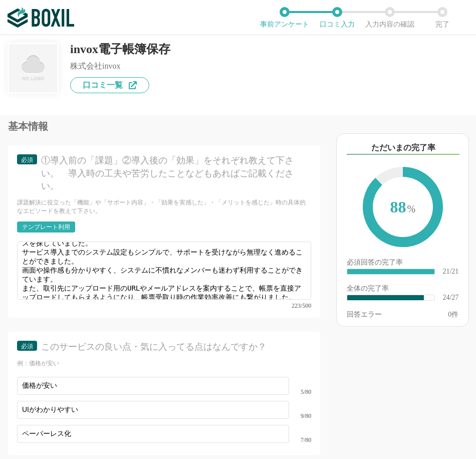
scroll to position [0, 0]
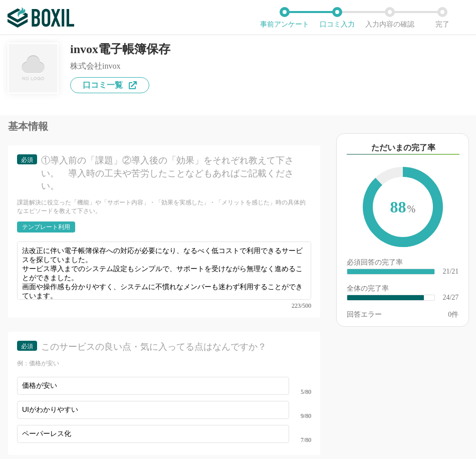
type textarea "低コストから利用できる電子帳簿保存システムです。 画面がシンプルで直感的に操作でき、使用感が良いのが利点です。 メールや専用アップロードページからの取り込みも…"
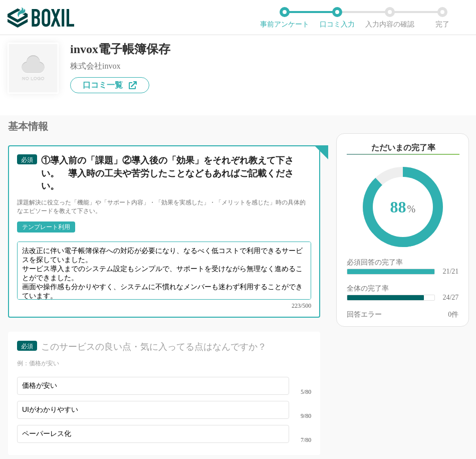
click at [138, 263] on textarea "法改正に伴い電子帳簿保存への対応が必要になり、なるべく低コストで利用できるサービスを探していました。 サービス導入までのシステム設定もシンプルで、サポートを受…" at bounding box center [164, 270] width 294 height 58
drag, startPoint x: 50, startPoint y: 269, endPoint x: 220, endPoint y: 306, distance: 174.3
click at [23, 271] on textarea "法改正に伴い電子帳簿保存への対応が必要になり、なるべく低コストで利用できるサービスを探していました。 サービス導入までのシステム設定もシンプルで、サポートを受…" at bounding box center [164, 270] width 294 height 58
drag, startPoint x: 114, startPoint y: 272, endPoint x: 90, endPoint y: 273, distance: 23.6
click at [90, 273] on textarea "法改正に伴い電子帳簿保存への対応が必要になり、なるべく低コストで利用できるサービスを探していました。 サービス導入までのシステム設定もシンプルで、サポートを受…" at bounding box center [164, 270] width 294 height 58
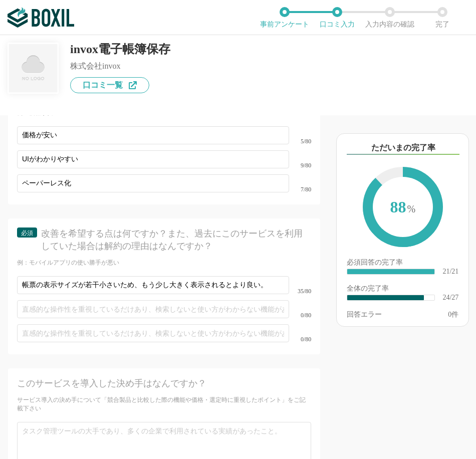
scroll to position [2270, 0]
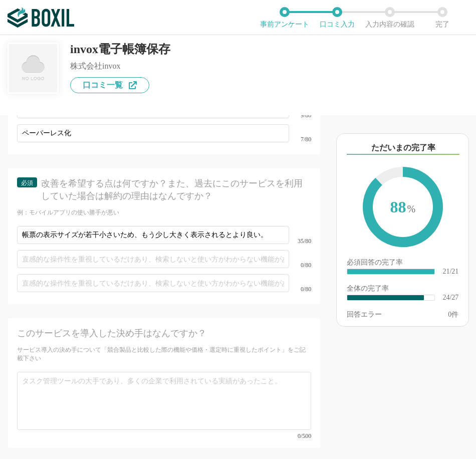
type textarea "法改正に伴い電子帳簿保存への対応が必要になり、なるべく低コストで利用できるサービスを探していました。 サービス導入までの設定方法もシンプルで、分からない部分は…"
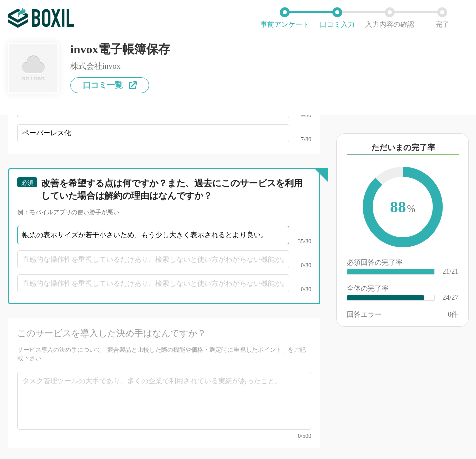
click at [266, 236] on input "帳票の表示サイズが若干小さいため、もう少し大きく表示されるとより良い。" at bounding box center [153, 235] width 272 height 18
click at [250, 238] on input "帳票の表示サイズが若干小さいため、もう少し大きく表示されるとより良い。" at bounding box center [153, 235] width 272 height 18
drag, startPoint x: 222, startPoint y: 235, endPoint x: -226, endPoint y: 210, distance: 448.6
click at [0, 210] on html "ご利用のブラウザは[DATE]よりサポート終了予定です（詳細は こちら ） 事前アンケート 口コミ入力 入力内容の確認 完了 invox電子帳簿保存 株式会社…" at bounding box center [238, 229] width 476 height 459
type input "特"
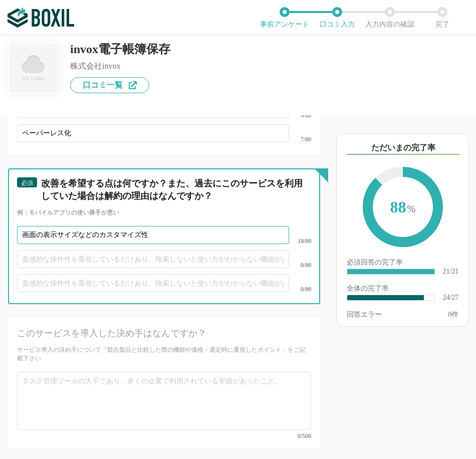
type input "画面の表示サイズなどのカスタマイズ性"
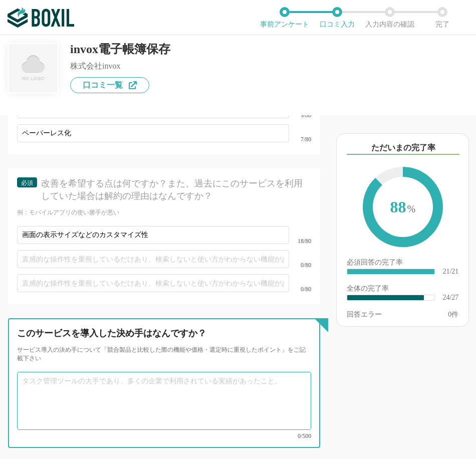
click at [96, 384] on textarea at bounding box center [164, 401] width 294 height 58
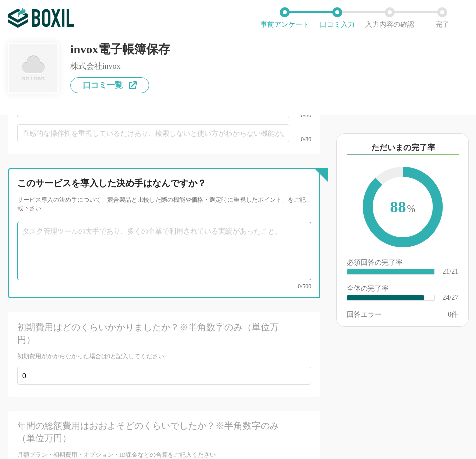
scroll to position [2420, 0]
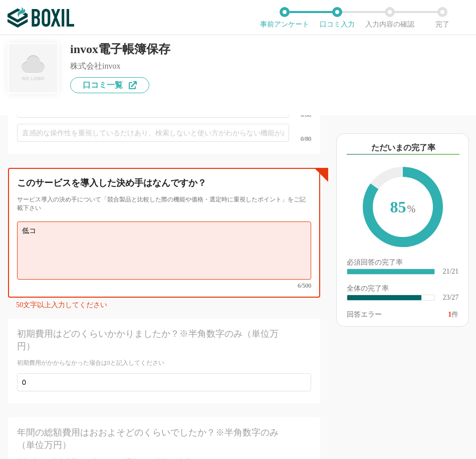
type textarea "低"
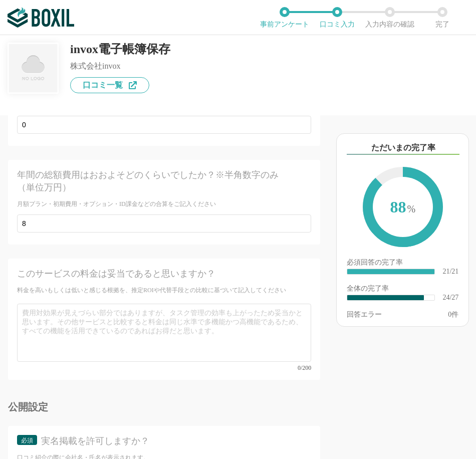
scroll to position [2721, 0]
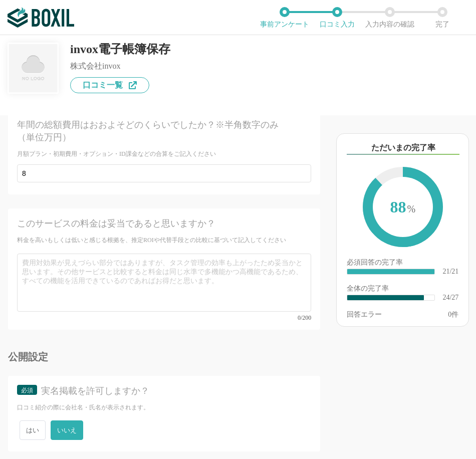
click at [192, 311] on div "このサービスの料金は妥当であると思いますか？ 料金を高いもしくは低いと感じる根拠を、推定ROIや代替手段との比較に基づいて記入してください 0/200" at bounding box center [164, 268] width 312 height 121
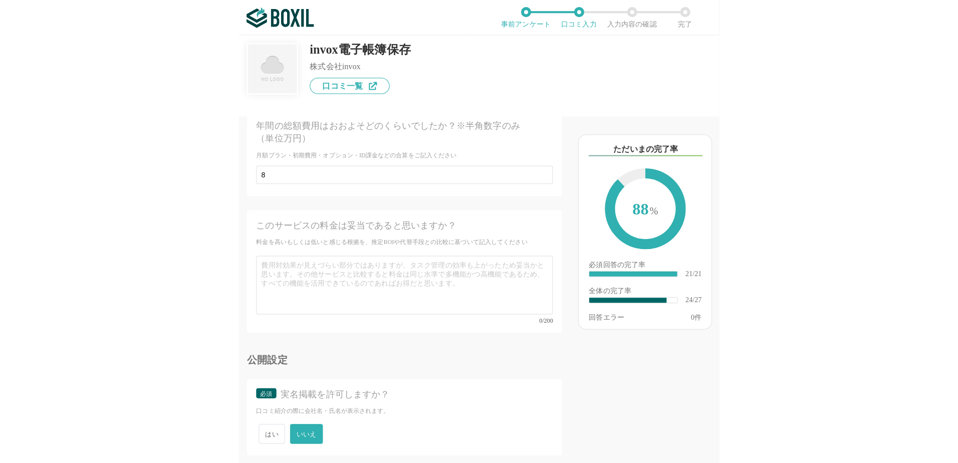
scroll to position [2755, 0]
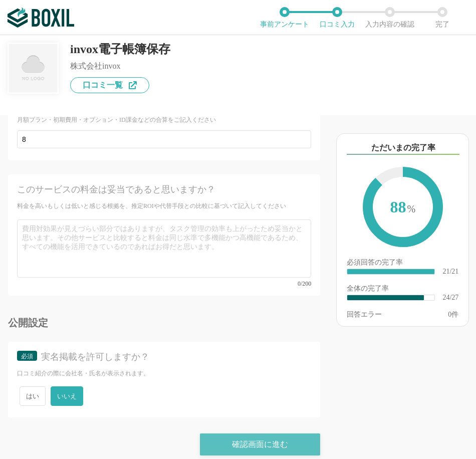
click at [253, 433] on div "確認画面に進む" at bounding box center [260, 444] width 120 height 22
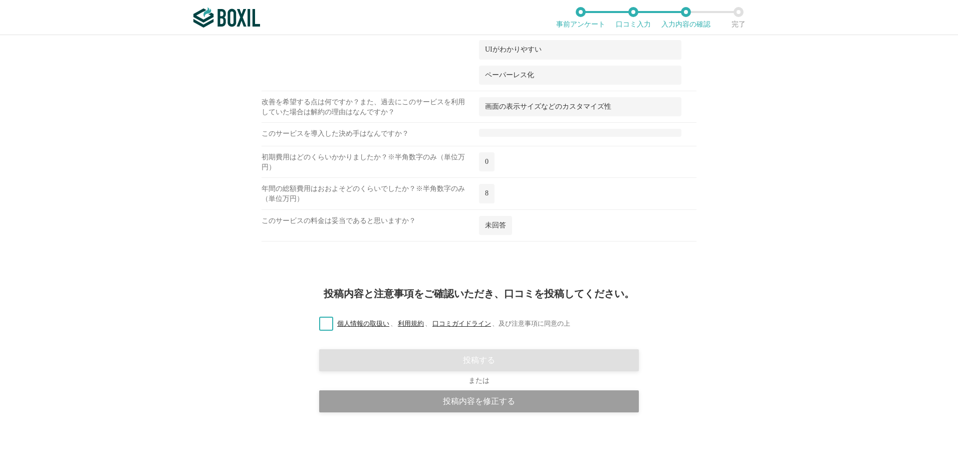
scroll to position [1057, 0]
drag, startPoint x: 328, startPoint y: 319, endPoint x: 391, endPoint y: 346, distance: 68.9
click at [328, 319] on label "個人情報の取扱い 、 利用規約 、 口コミガイドライン 、 及び注意事項に同意の上" at bounding box center [440, 323] width 259 height 11
click at [0, 0] on input "個人情報の取扱い 、 利用規約 、 口コミガイドライン 、 及び注意事項に同意の上" at bounding box center [0, 0] width 0 height 0
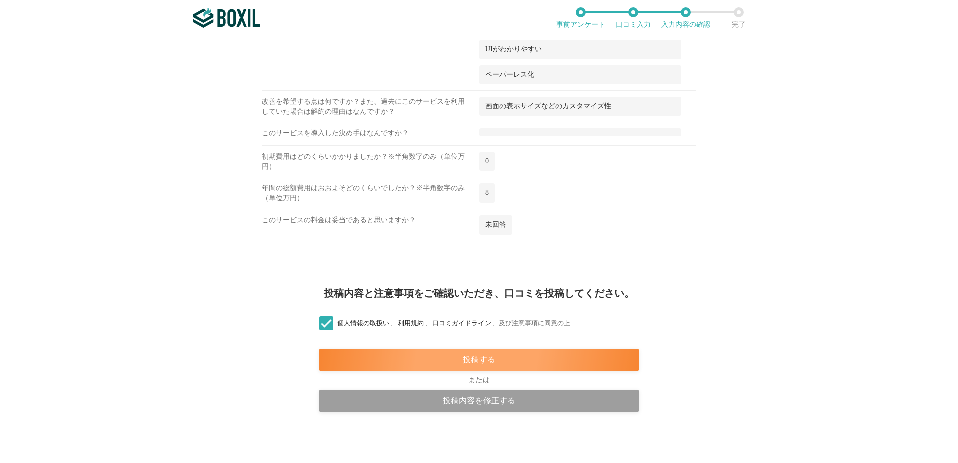
click at [449, 351] on div "投稿する" at bounding box center [479, 360] width 320 height 22
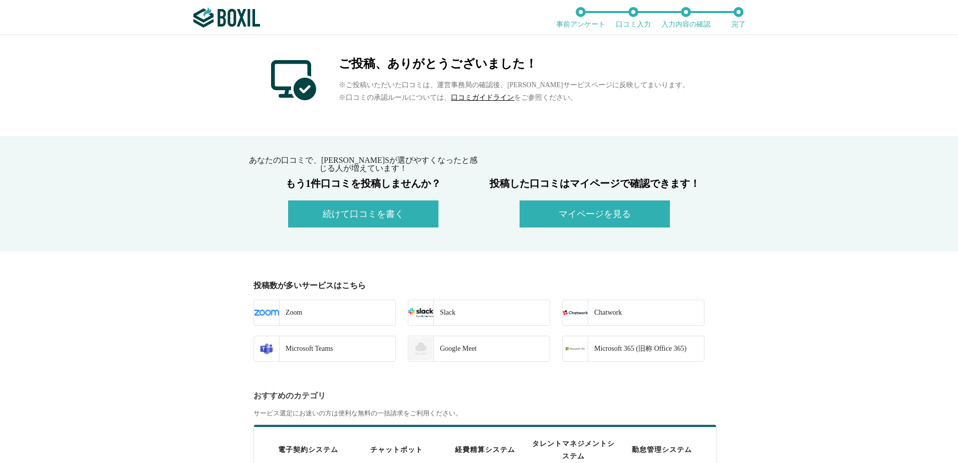
click at [615, 208] on button "マイページを見る" at bounding box center [595, 213] width 150 height 27
